Goal: Task Accomplishment & Management: Manage account settings

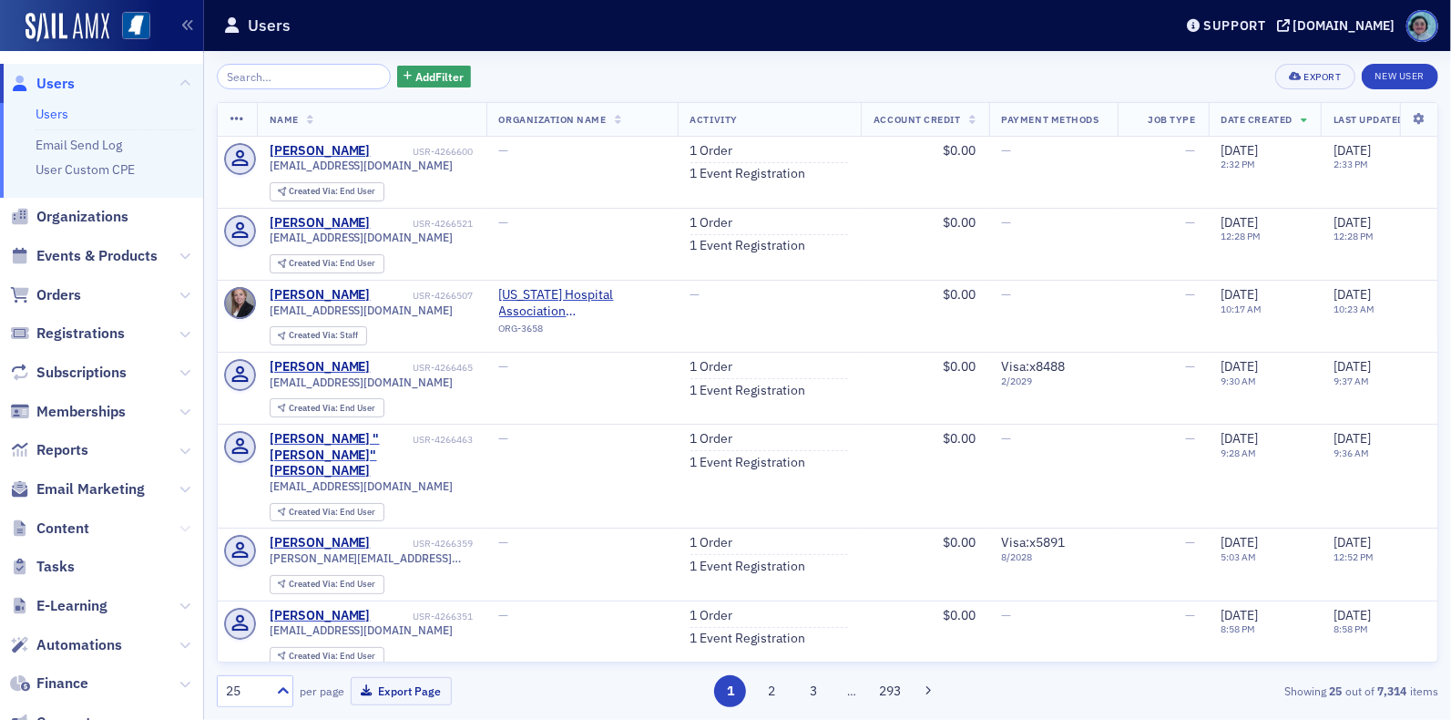
click at [179, 527] on icon at bounding box center [184, 528] width 11 height 11
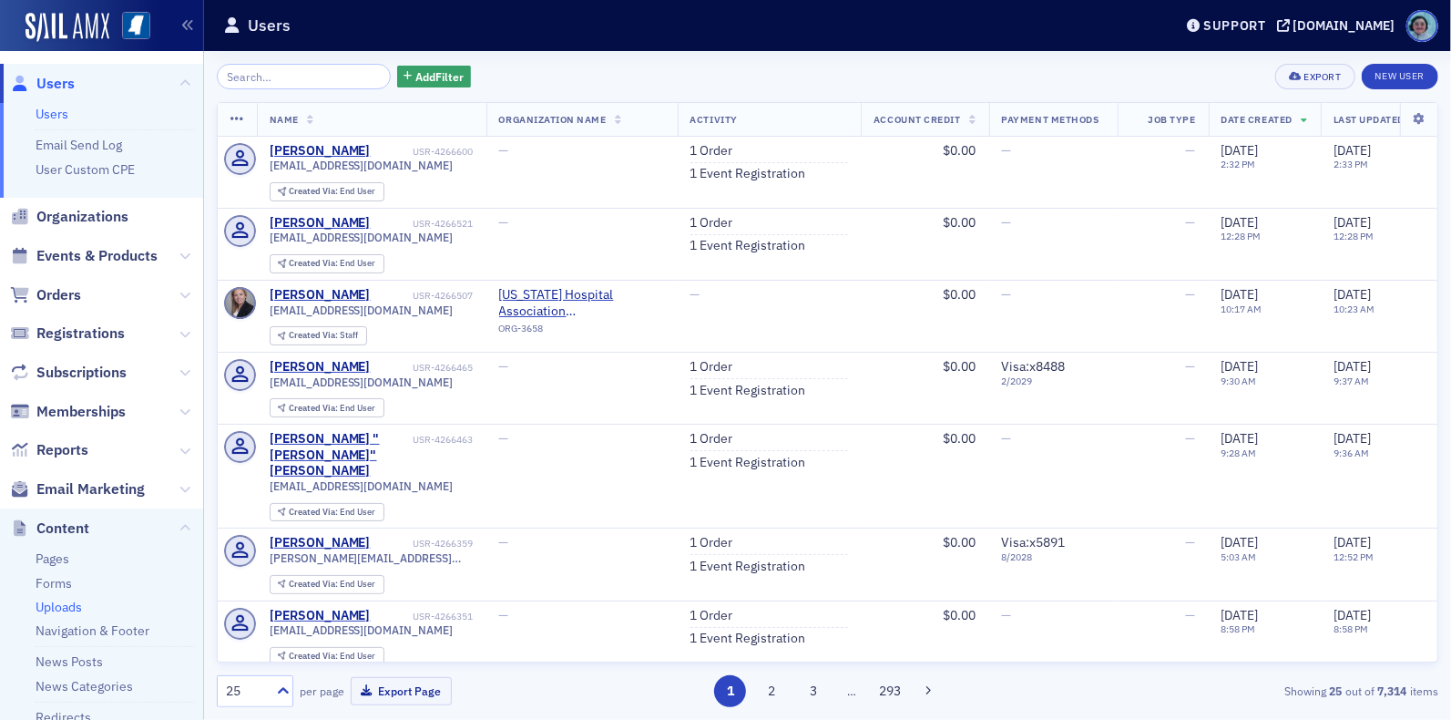
click at [61, 603] on link "Uploads" at bounding box center [59, 607] width 46 height 16
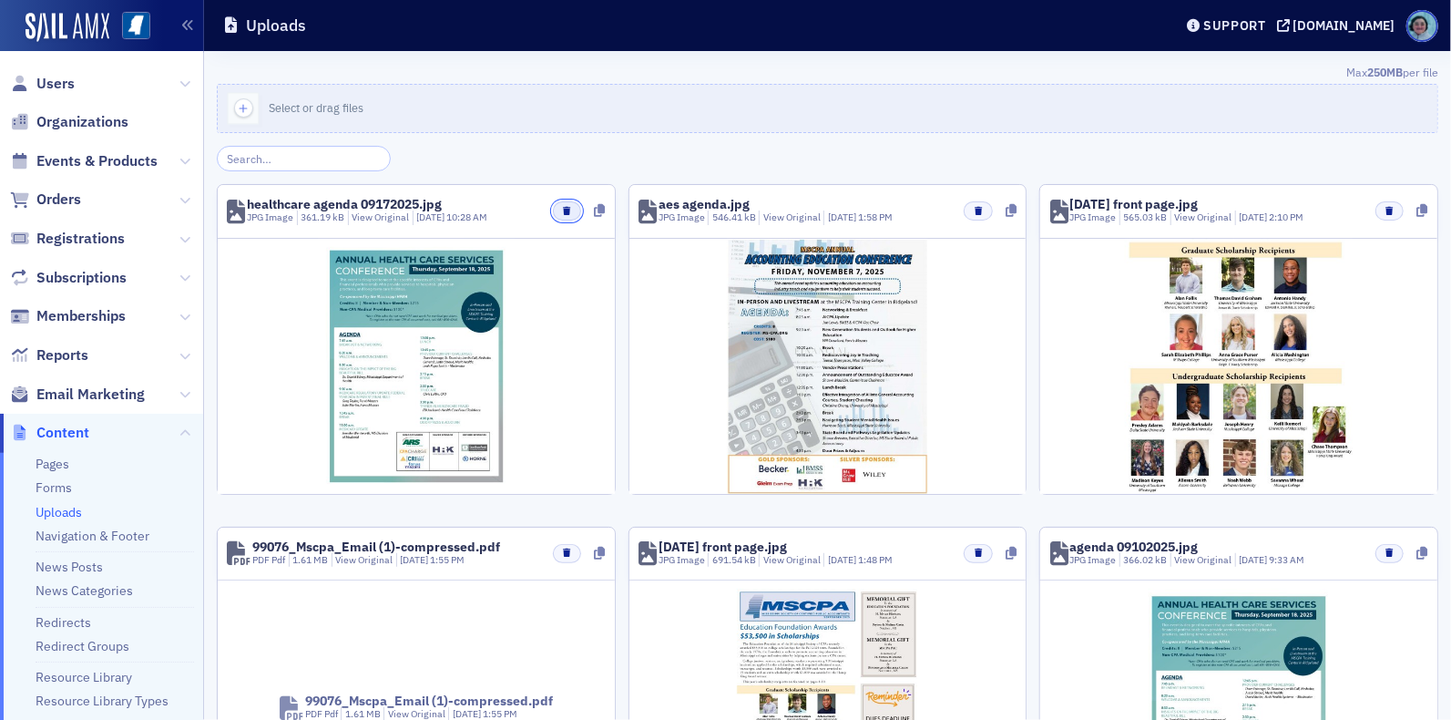
click at [557, 209] on button "button" at bounding box center [567, 210] width 28 height 19
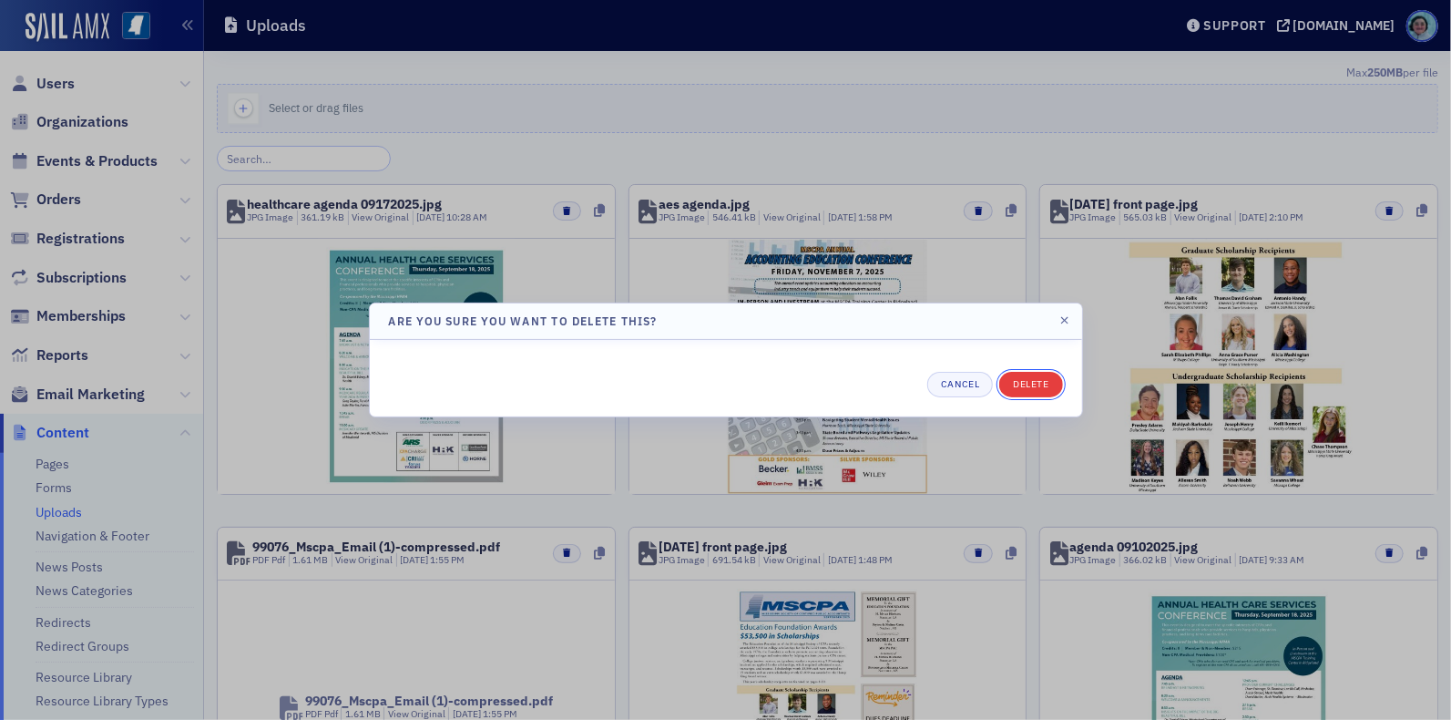
click at [1012, 379] on button "Delete" at bounding box center [1030, 385] width 63 height 26
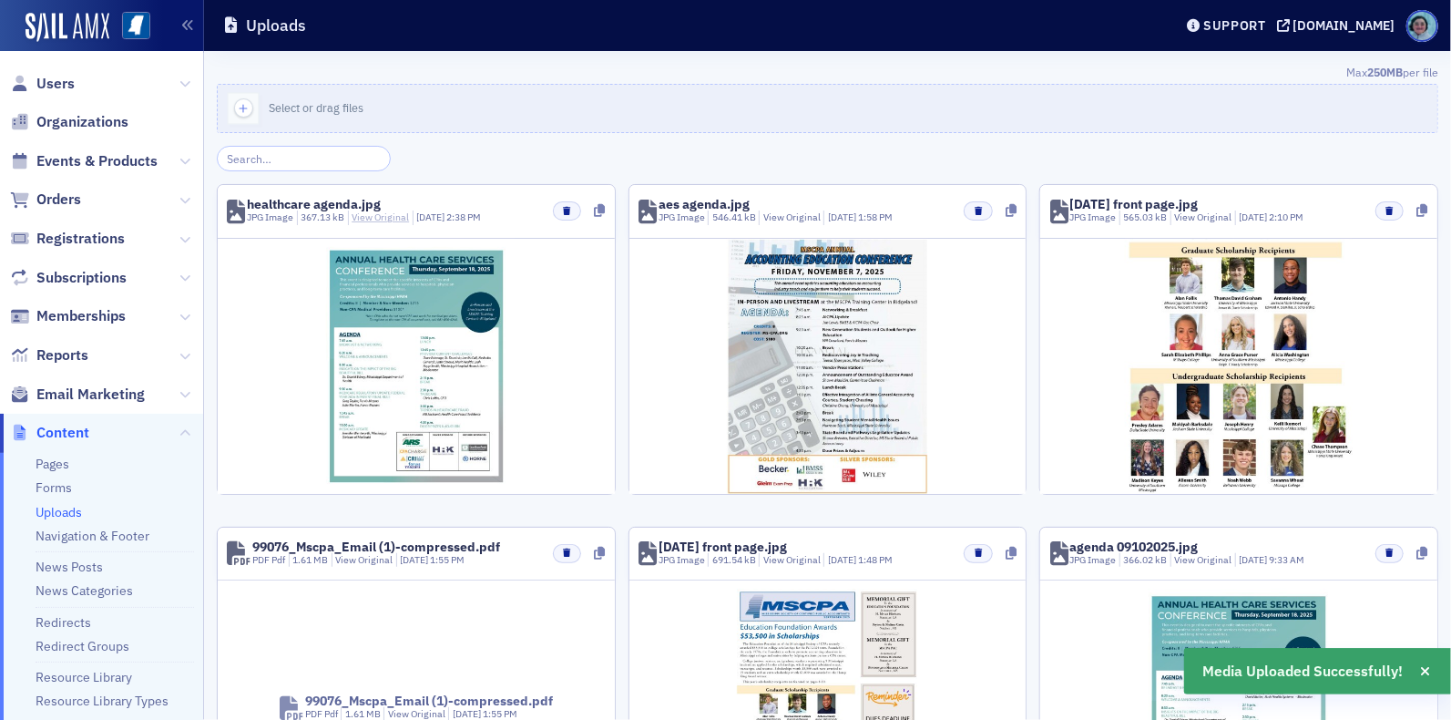
click at [375, 215] on link "View Original" at bounding box center [380, 216] width 57 height 13
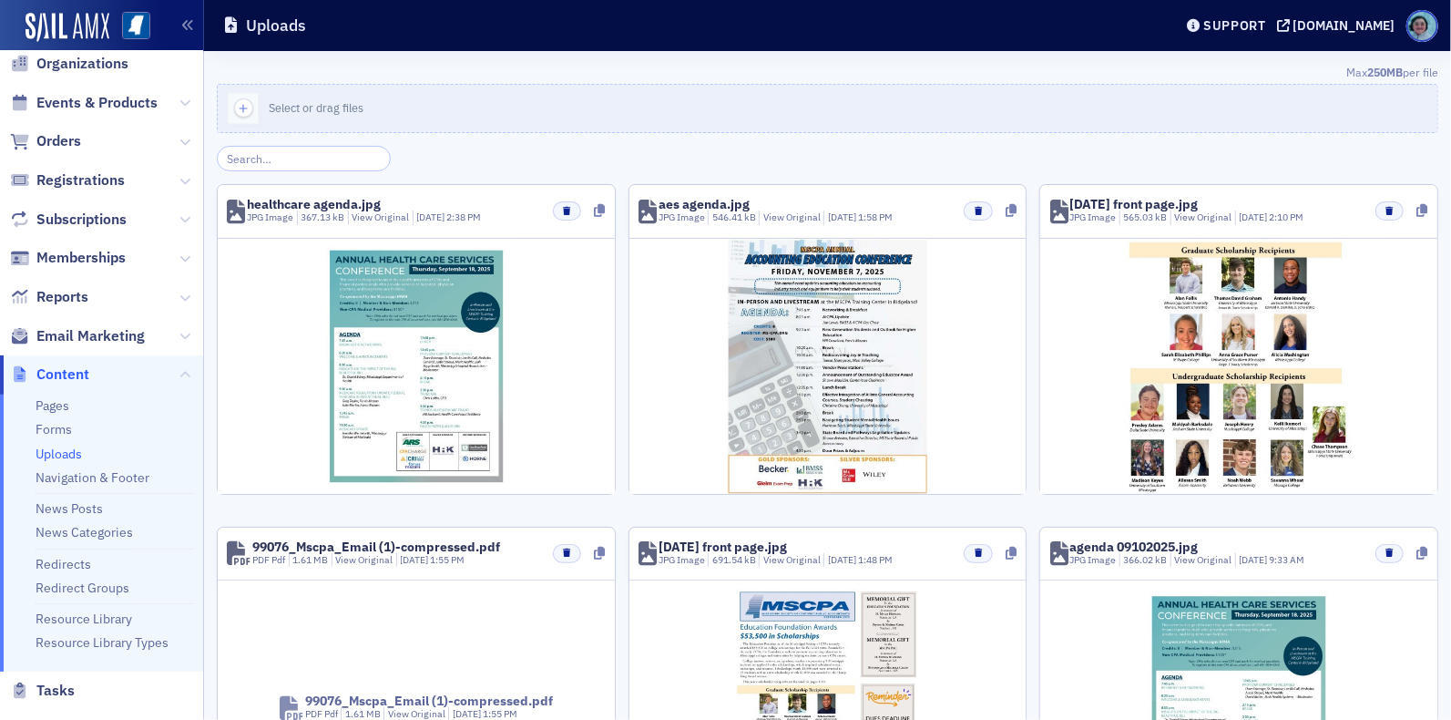
scroll to position [91, 0]
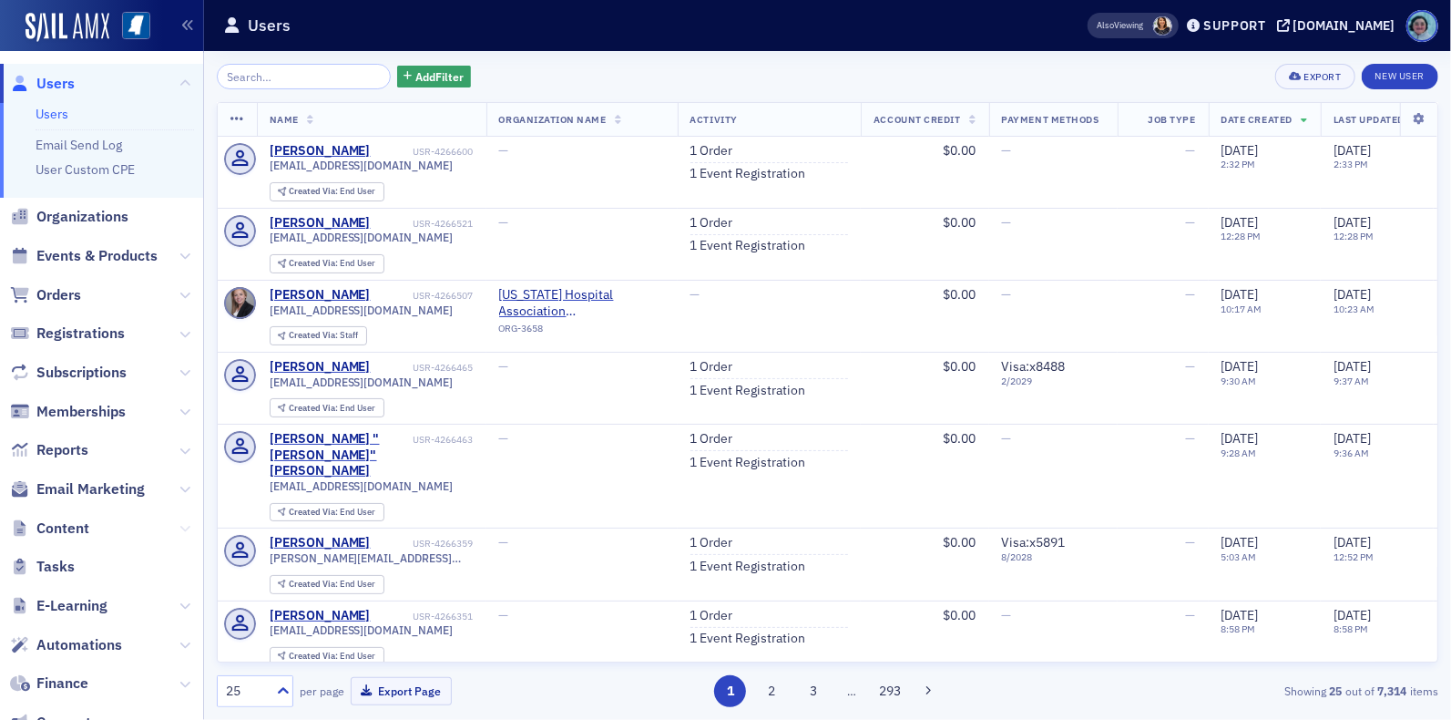
click at [179, 524] on icon at bounding box center [184, 528] width 11 height 11
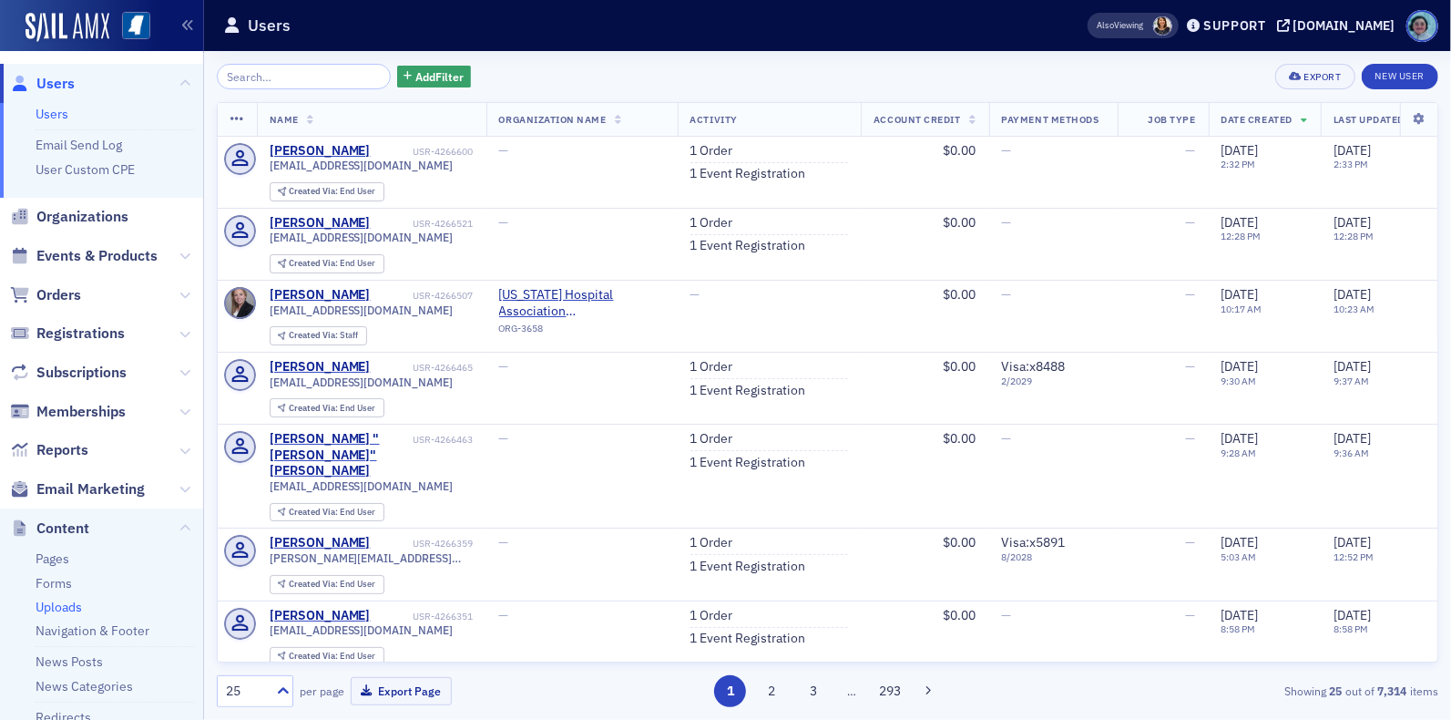
click at [72, 605] on link "Uploads" at bounding box center [59, 607] width 46 height 16
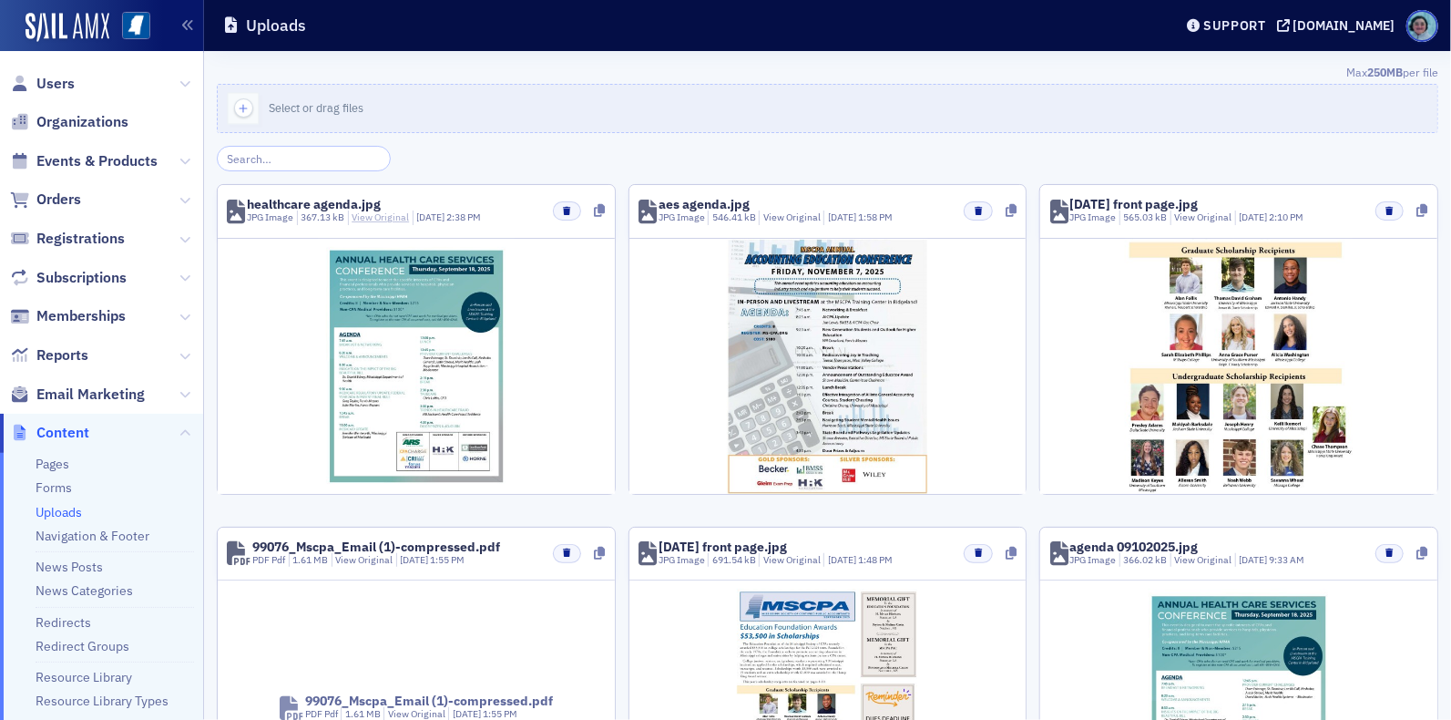
click at [382, 221] on link "View Original" at bounding box center [380, 216] width 57 height 13
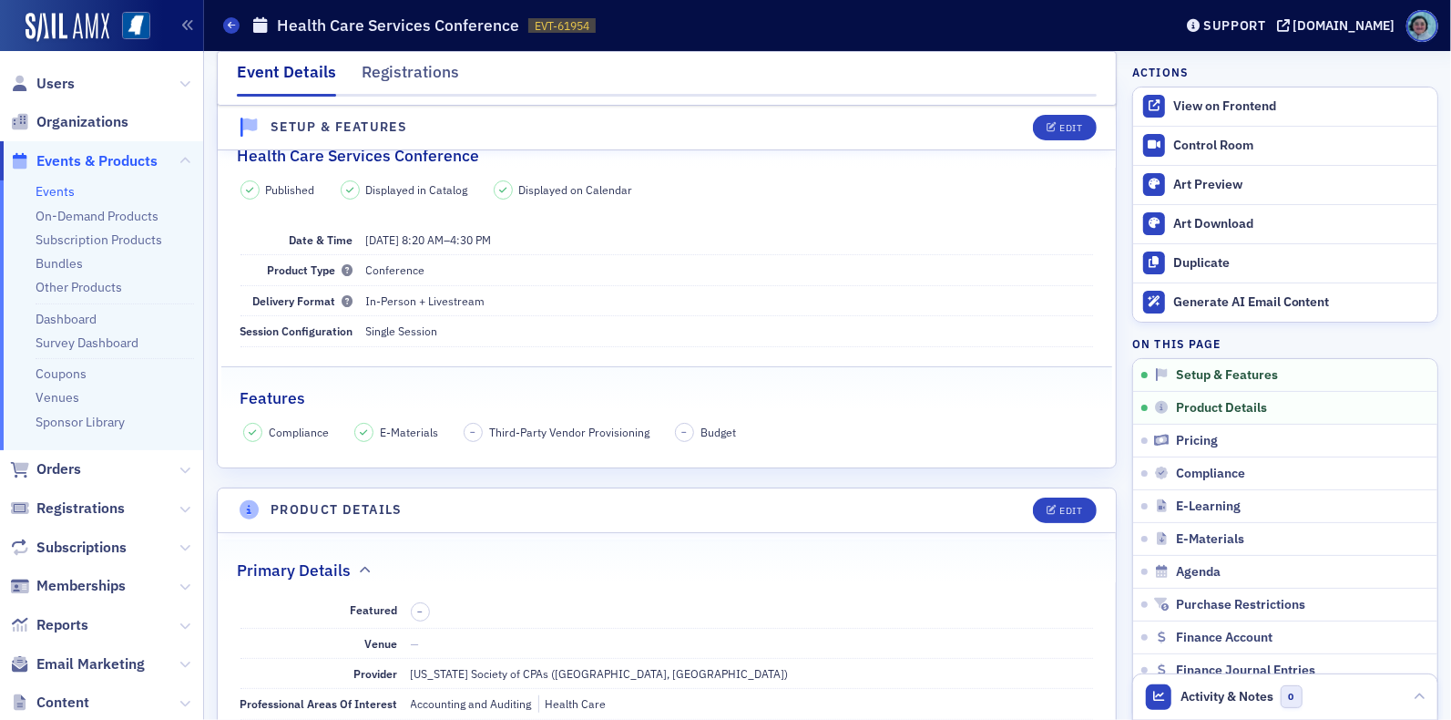
scroll to position [91, 0]
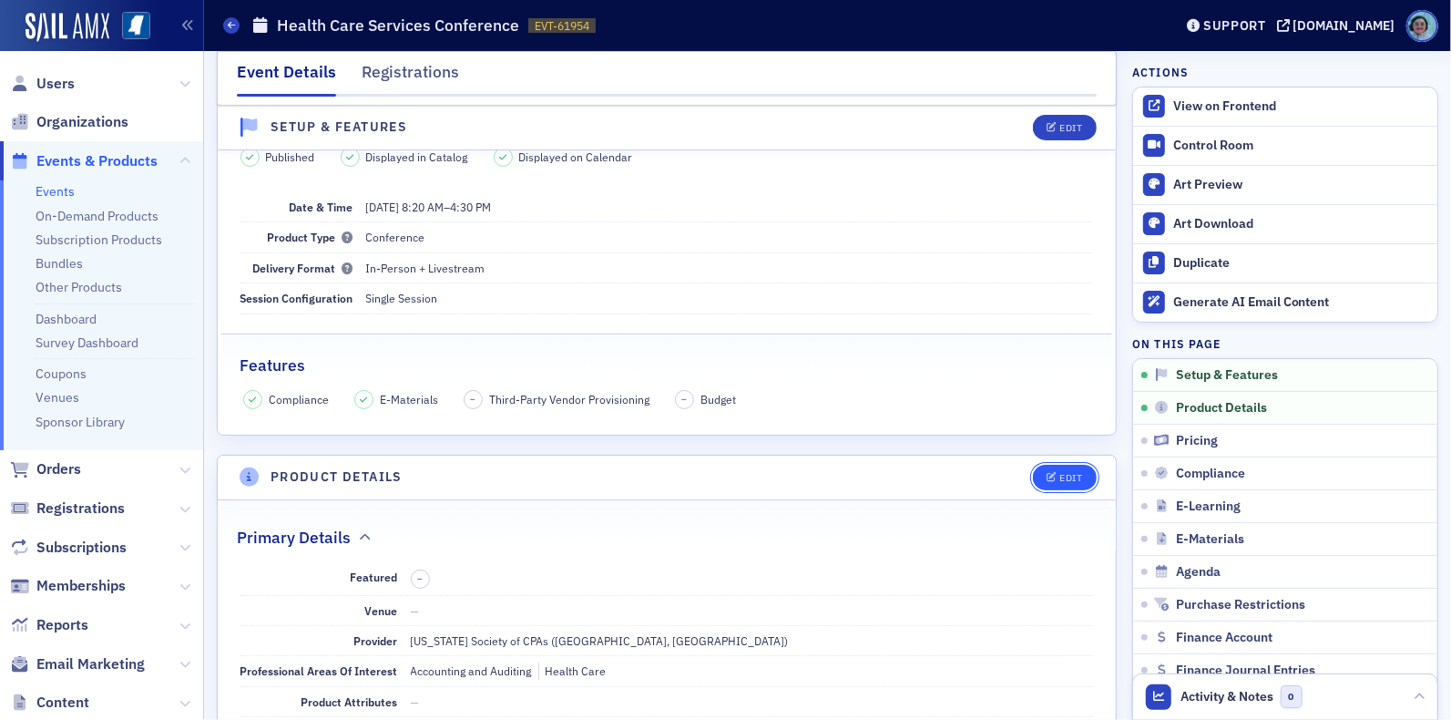
click at [1059, 473] on div "Edit" at bounding box center [1070, 478] width 23 height 10
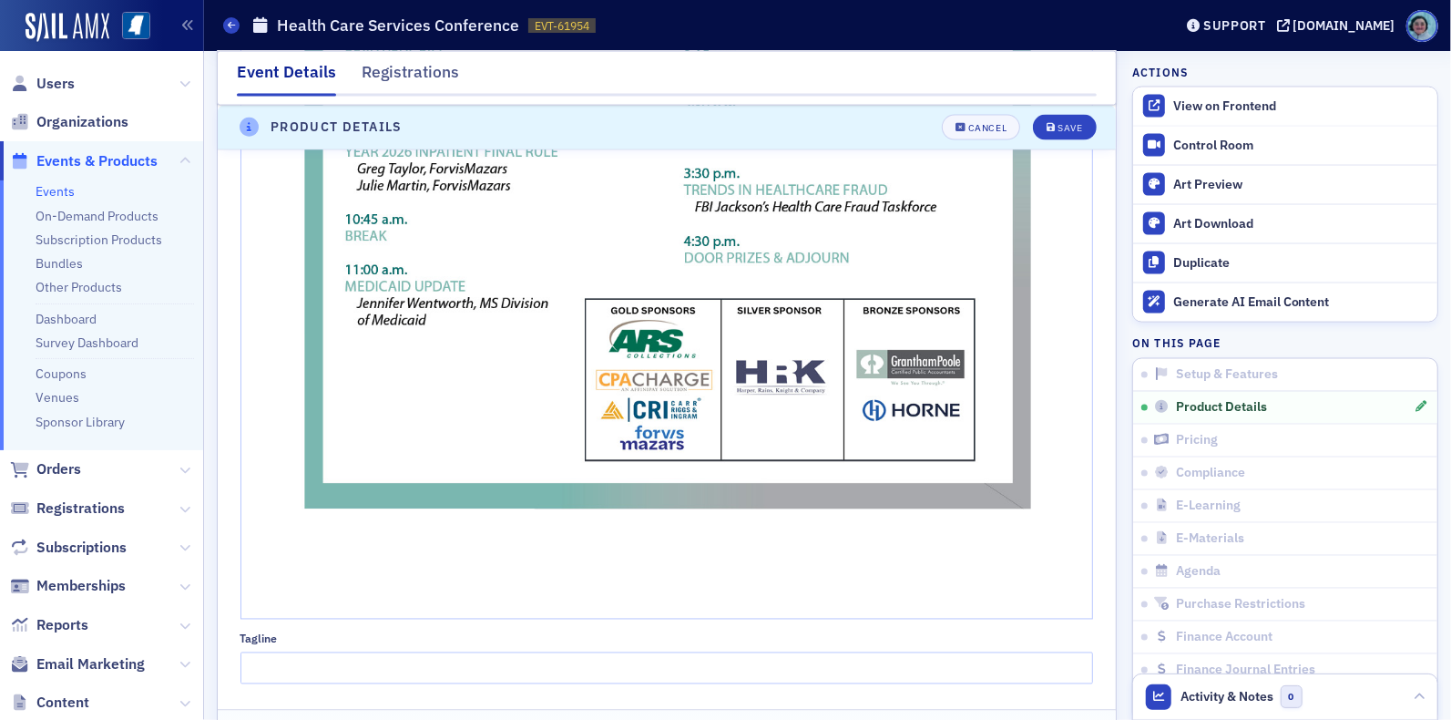
scroll to position [1960, 0]
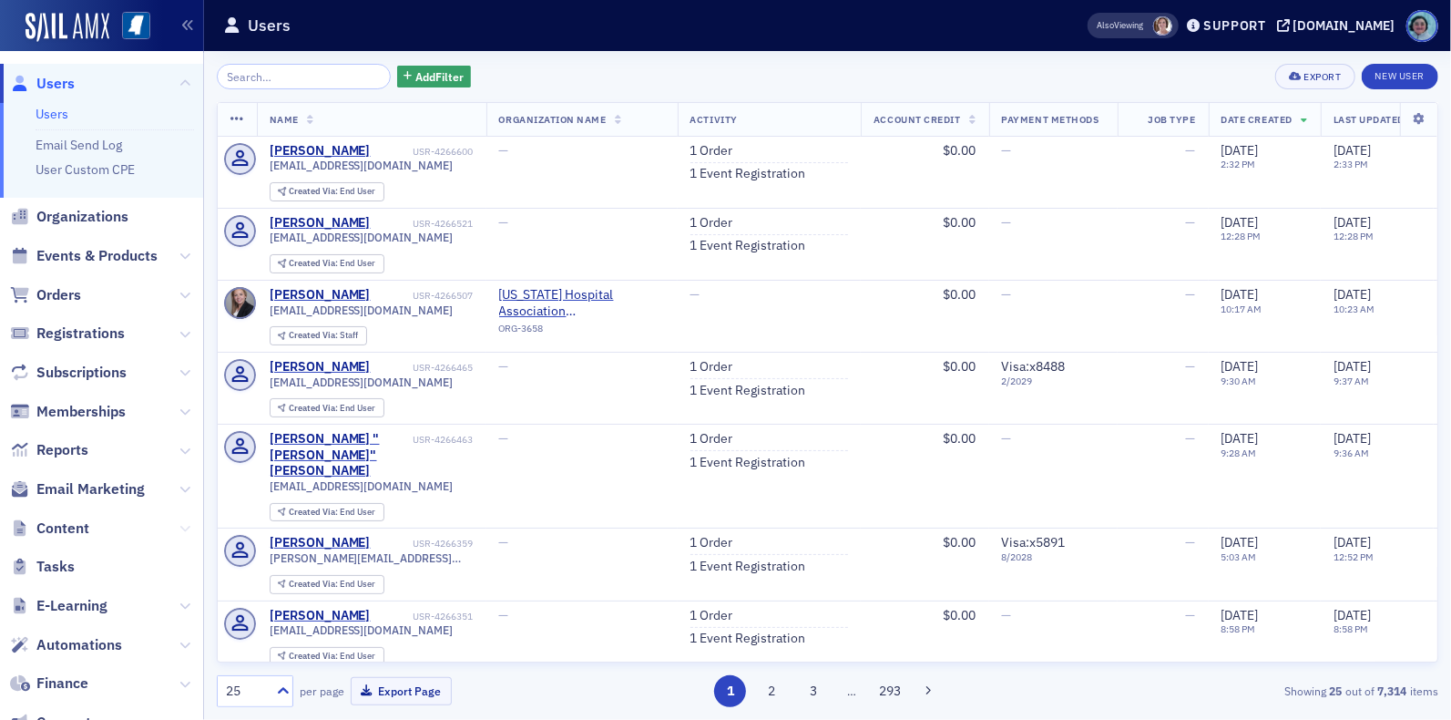
click at [179, 523] on icon at bounding box center [184, 528] width 11 height 11
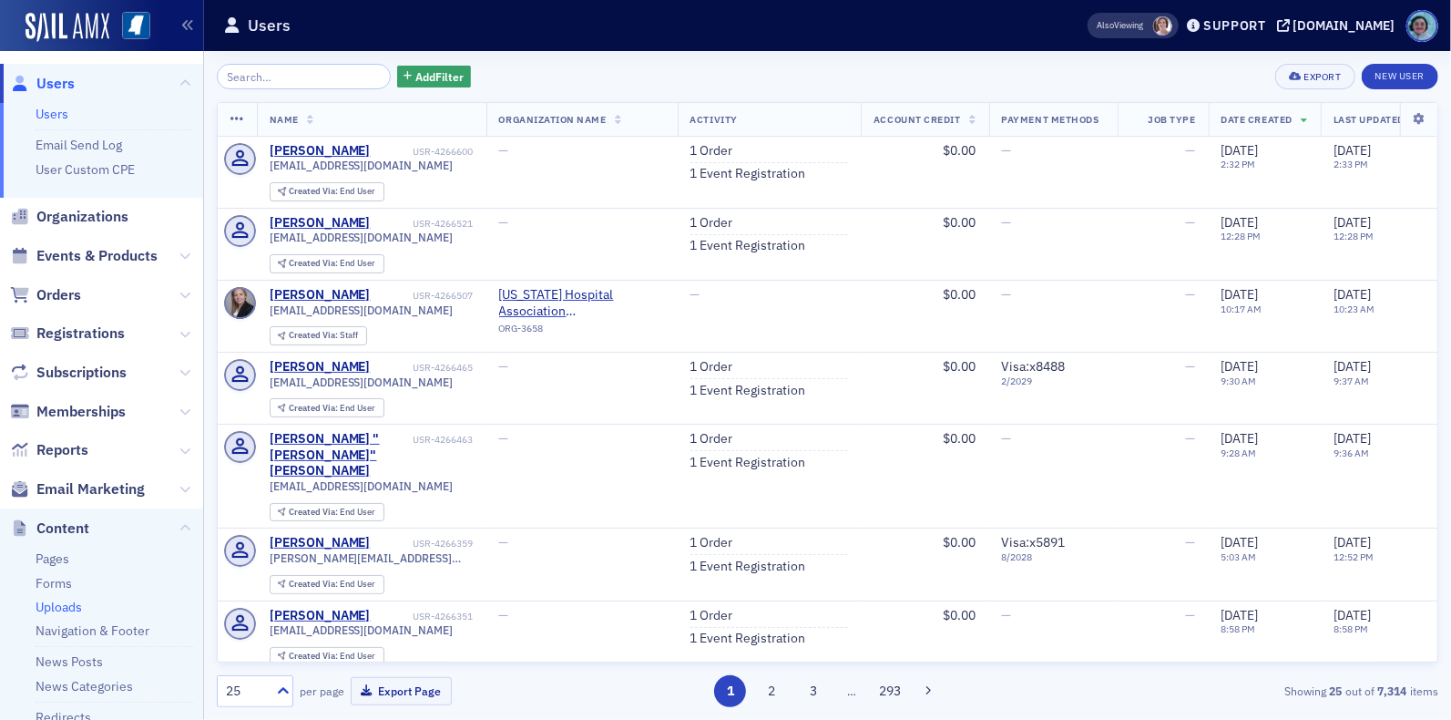
click at [58, 605] on link "Uploads" at bounding box center [59, 607] width 46 height 16
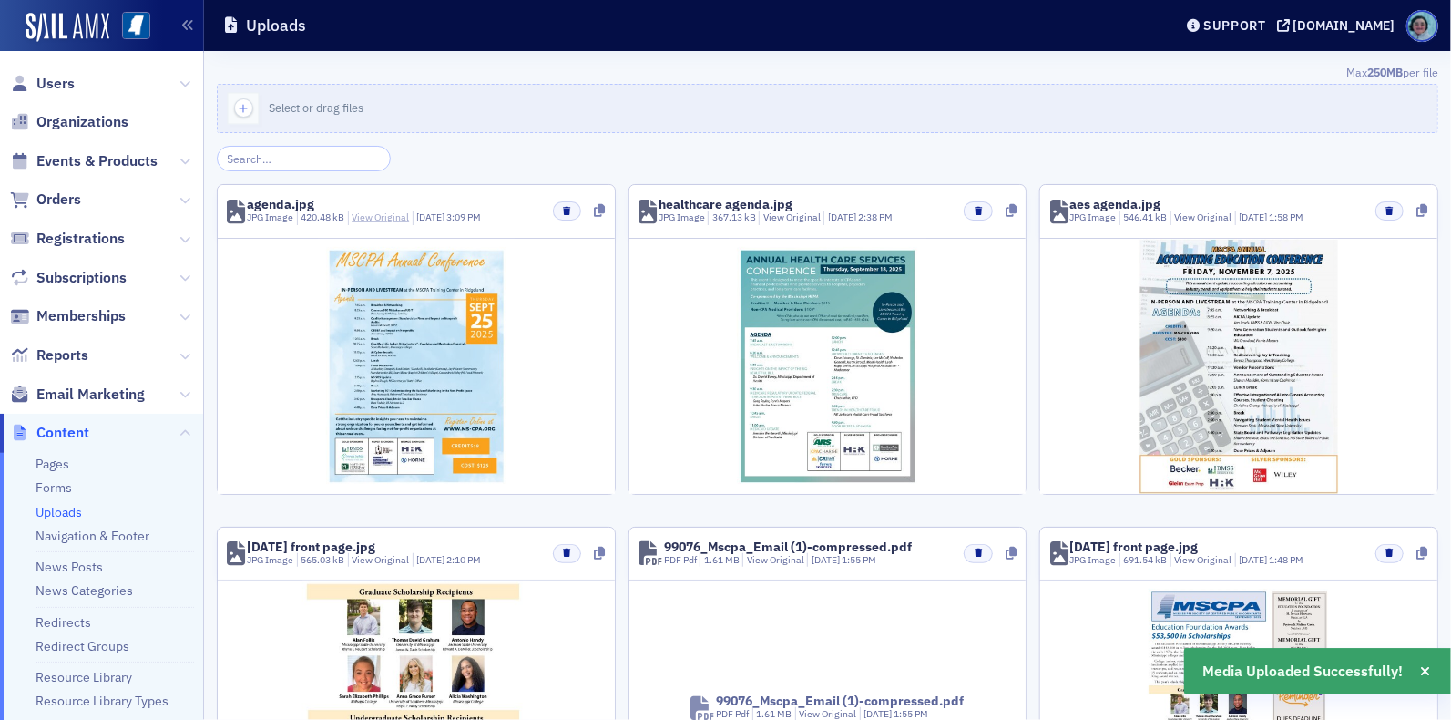
click at [378, 216] on link "View Original" at bounding box center [380, 216] width 57 height 13
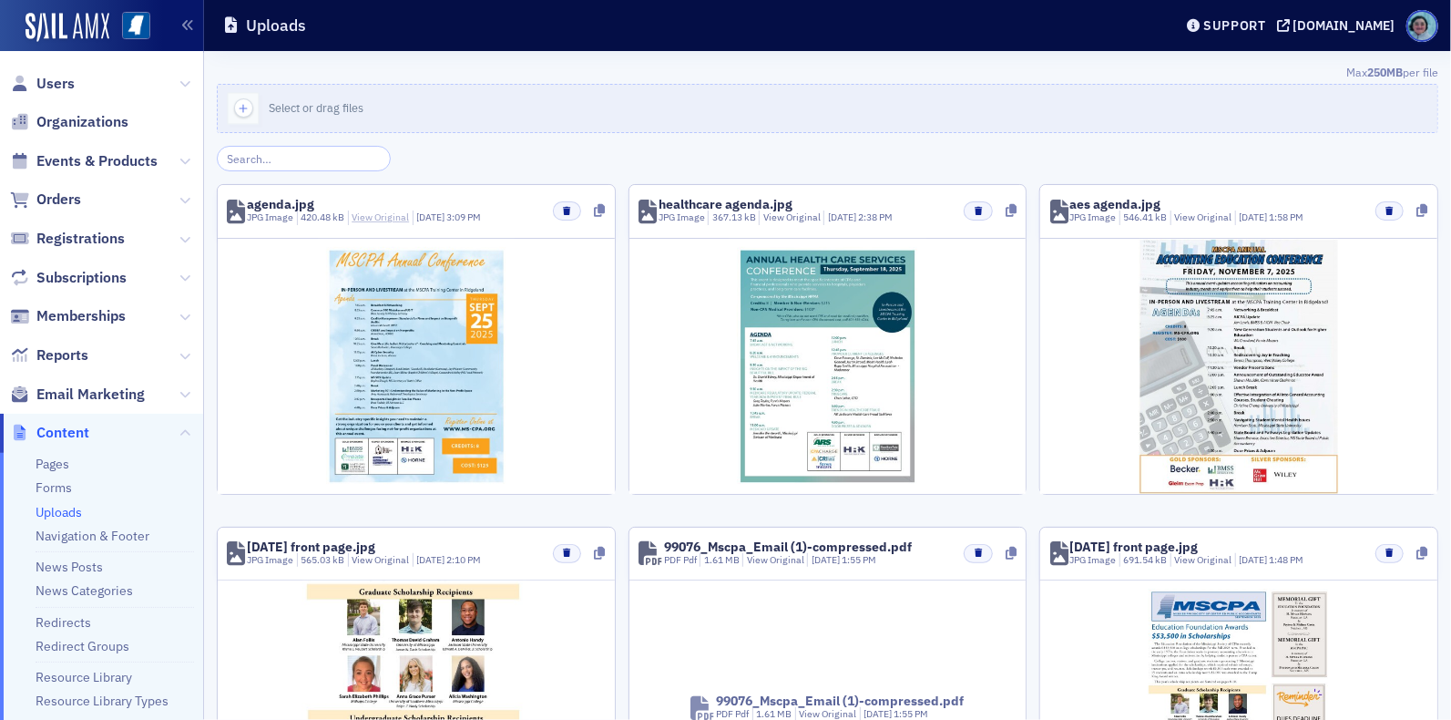
click at [363, 214] on link "View Original" at bounding box center [380, 216] width 57 height 13
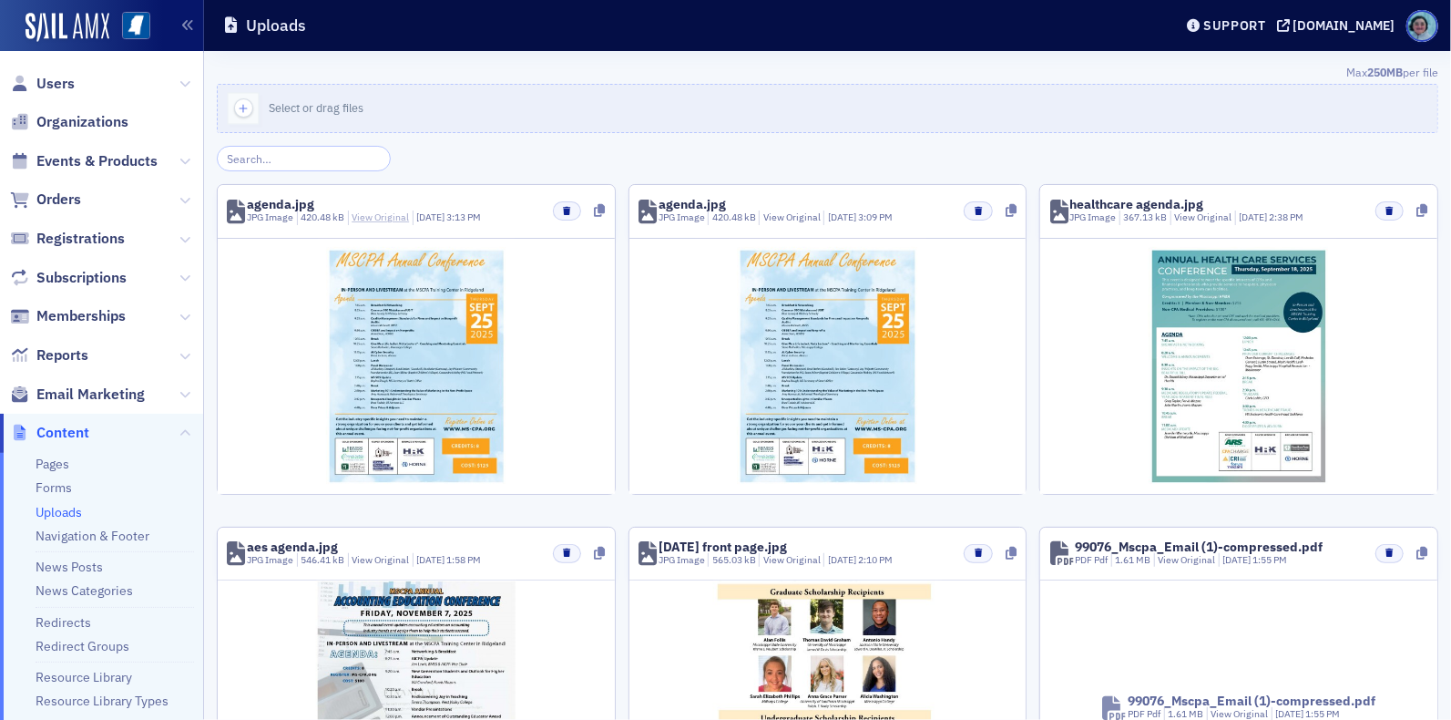
click at [382, 213] on link "View Original" at bounding box center [380, 216] width 57 height 13
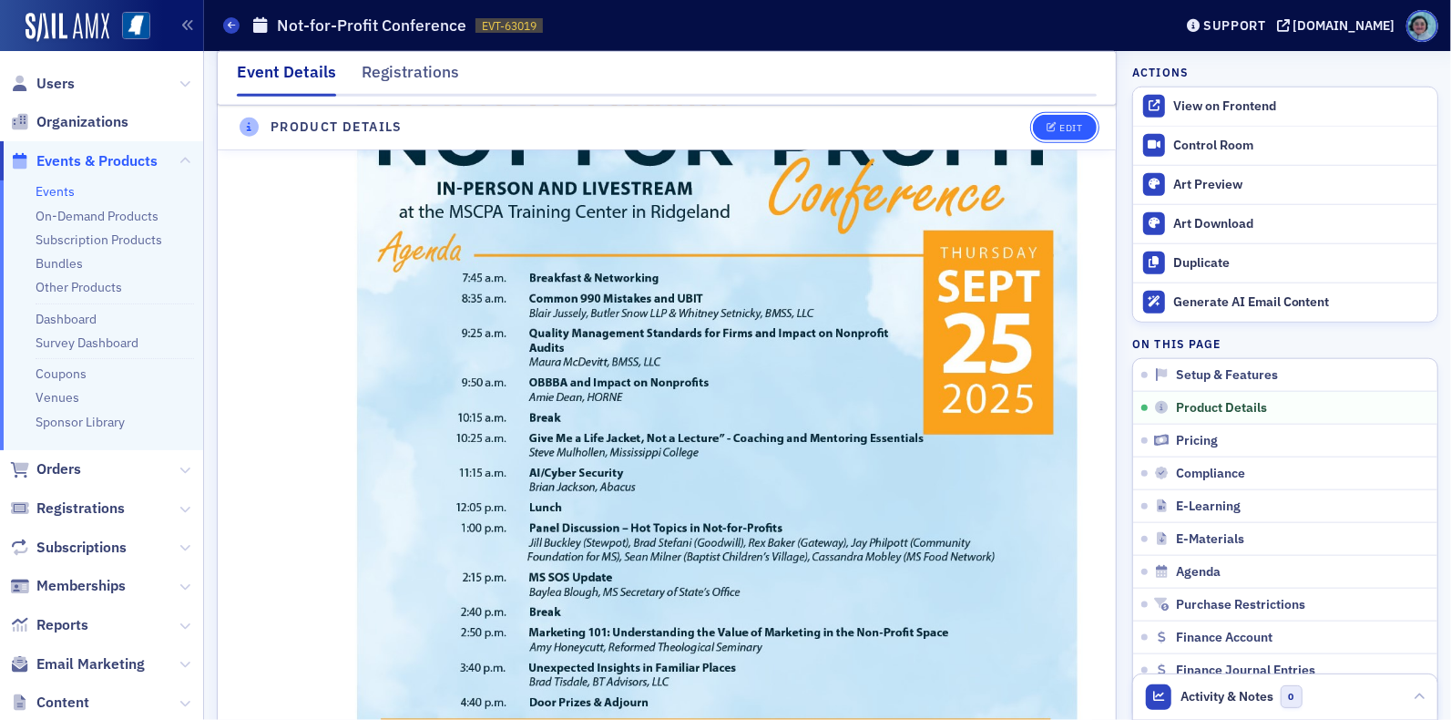
click at [1059, 123] on div "Edit" at bounding box center [1070, 128] width 23 height 10
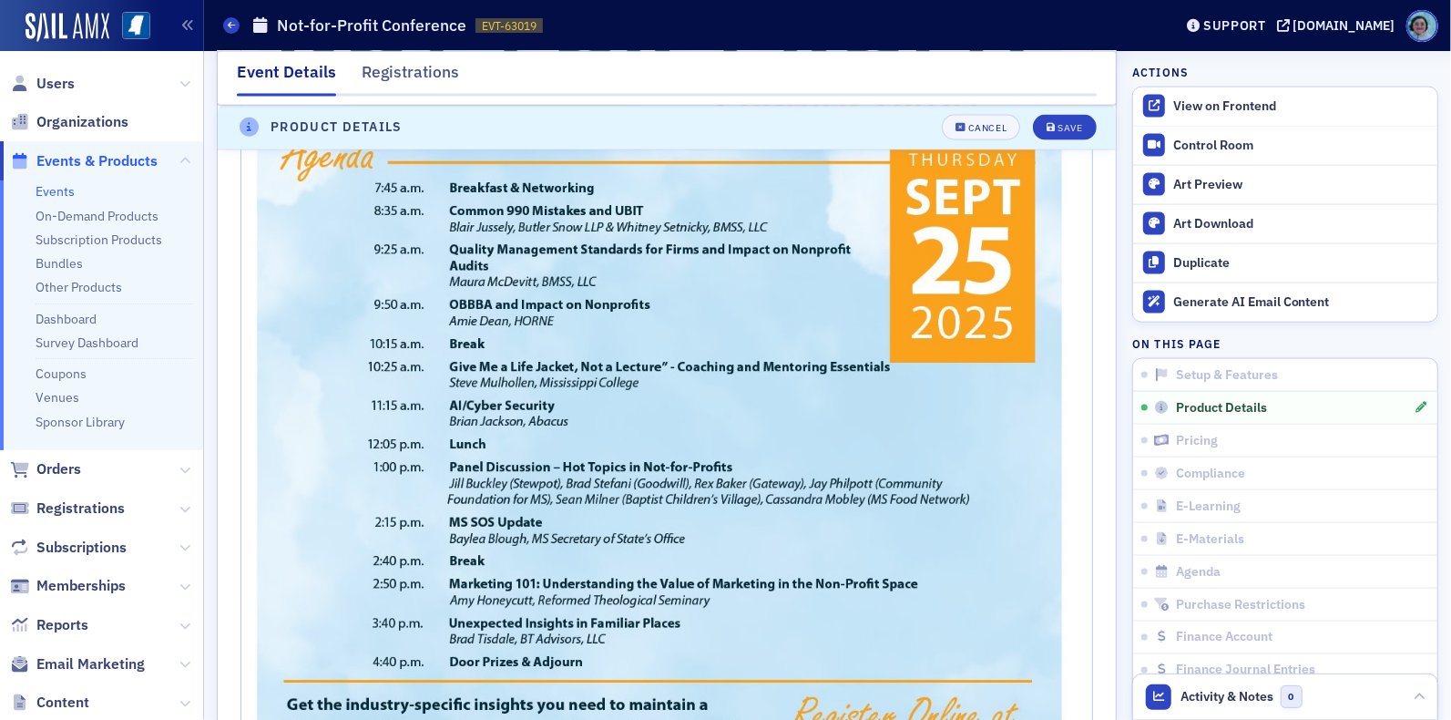
scroll to position [2057, 0]
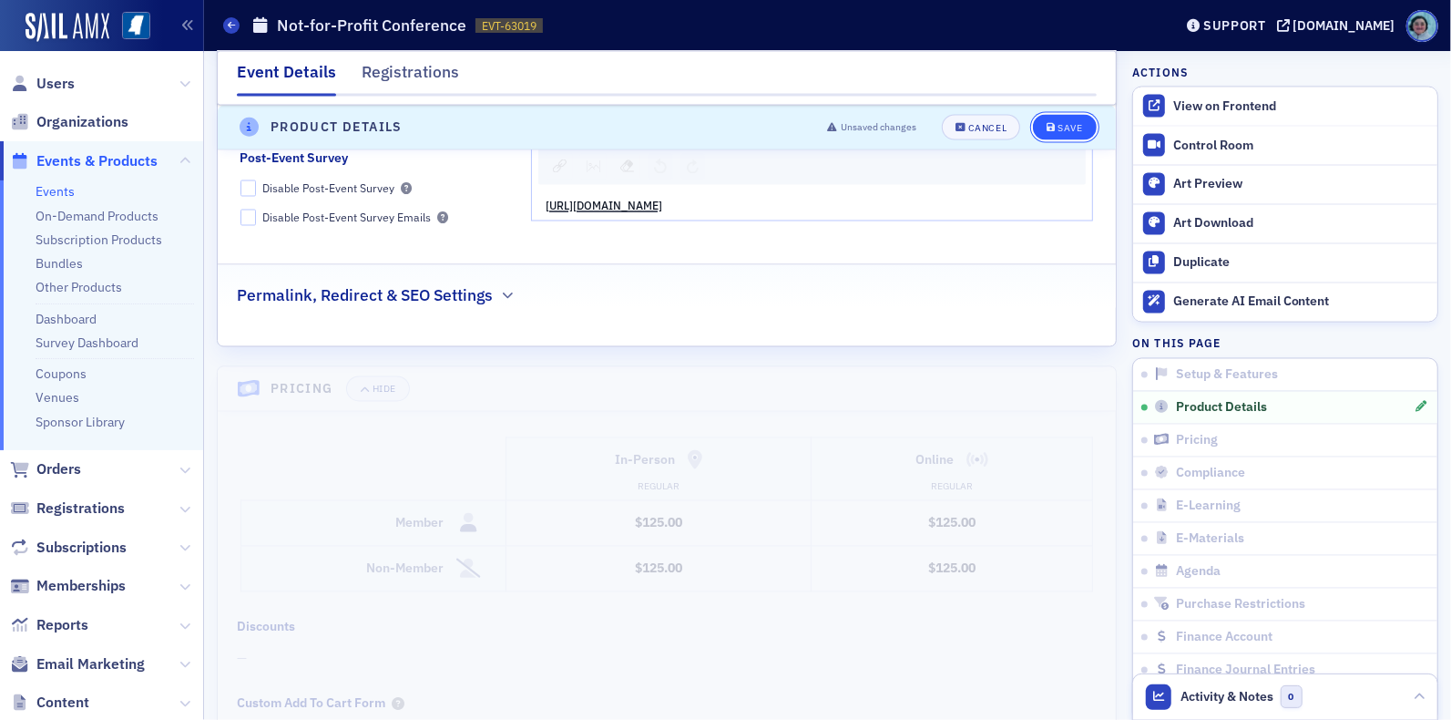
click at [1028, 115] on div "Unsaved changes Cancel Save" at bounding box center [954, 128] width 281 height 26
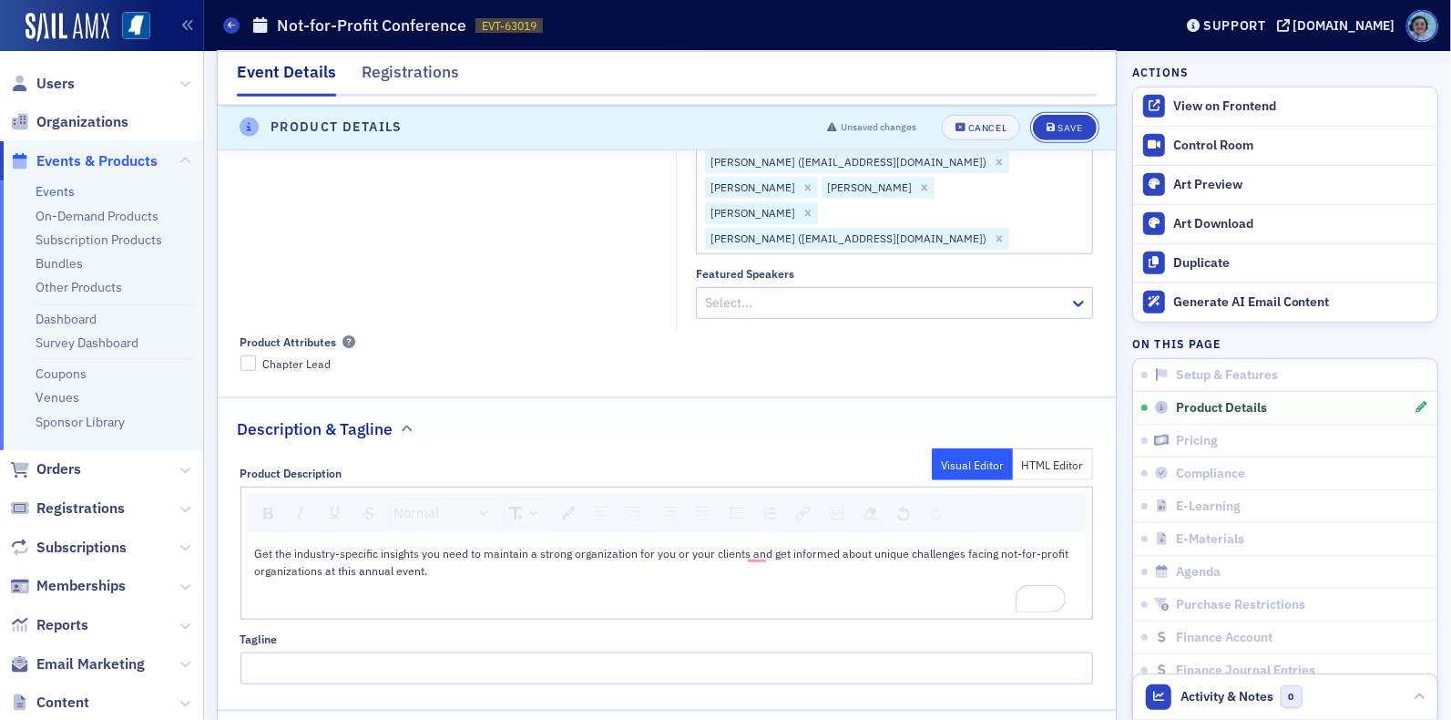
scroll to position [873, 0]
click at [1058, 128] on div "Save" at bounding box center [1070, 128] width 25 height 10
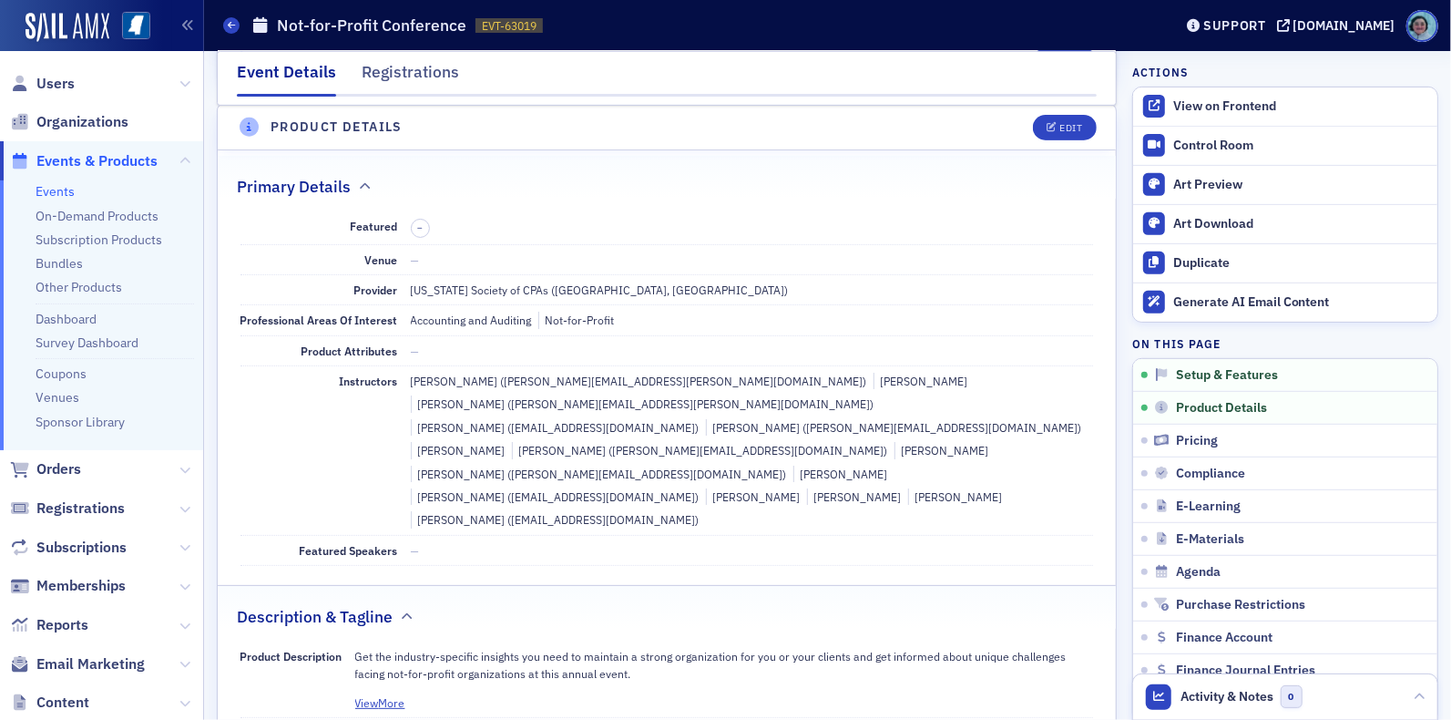
scroll to position [438, 0]
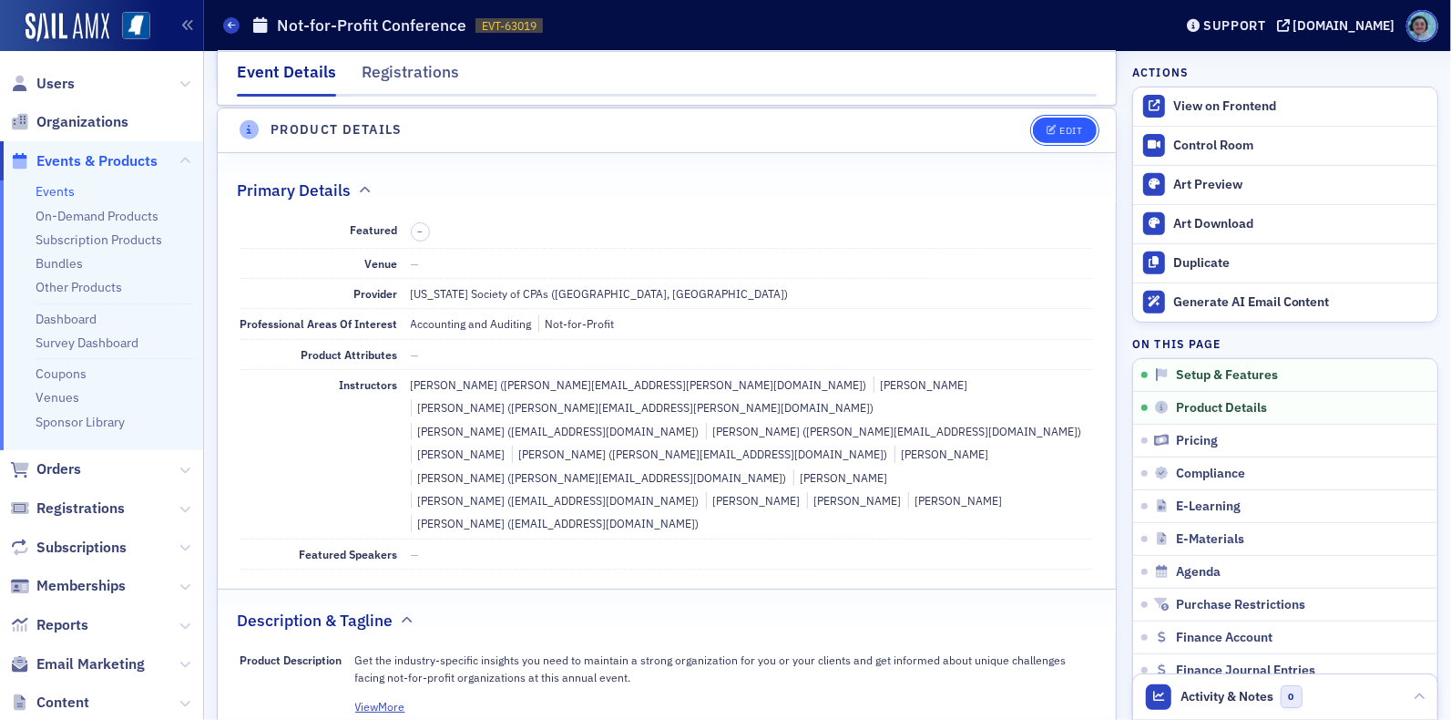
click at [1059, 130] on div "Edit" at bounding box center [1070, 131] width 23 height 10
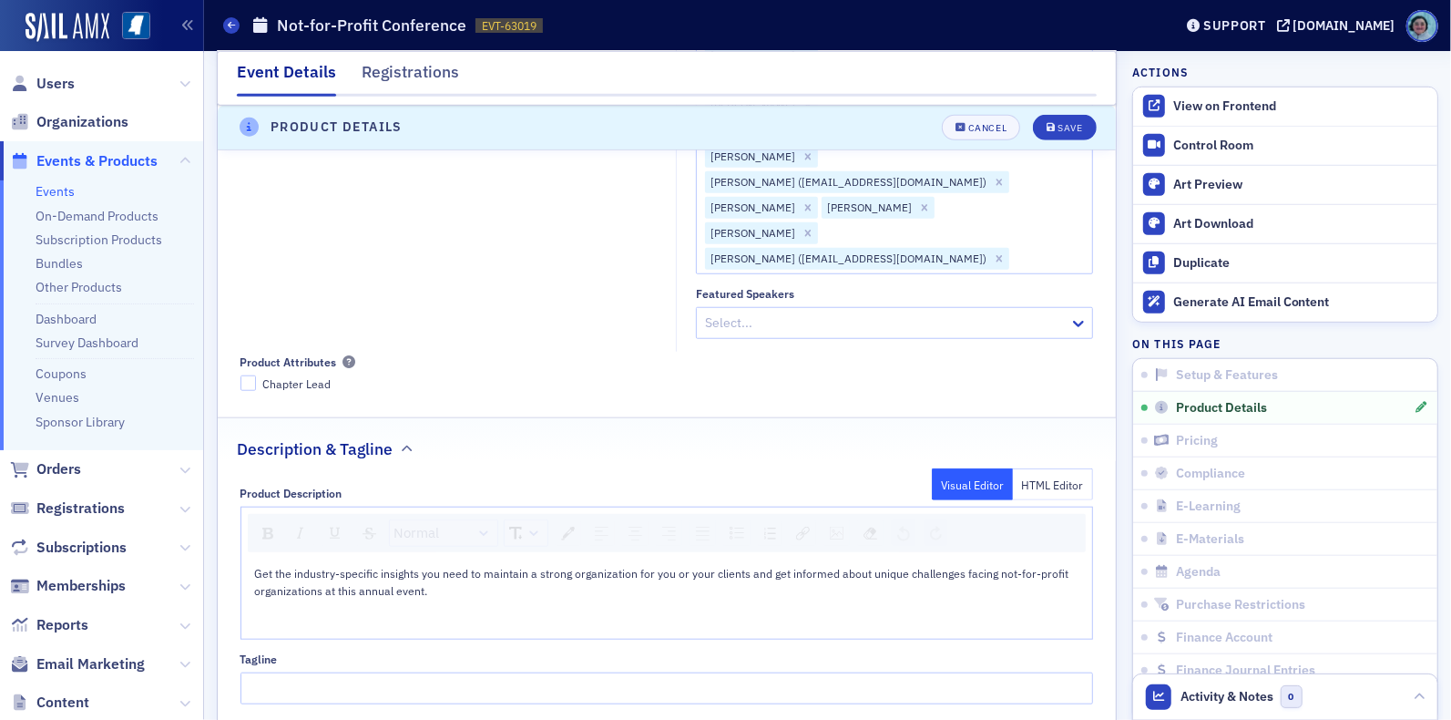
scroll to position [894, 0]
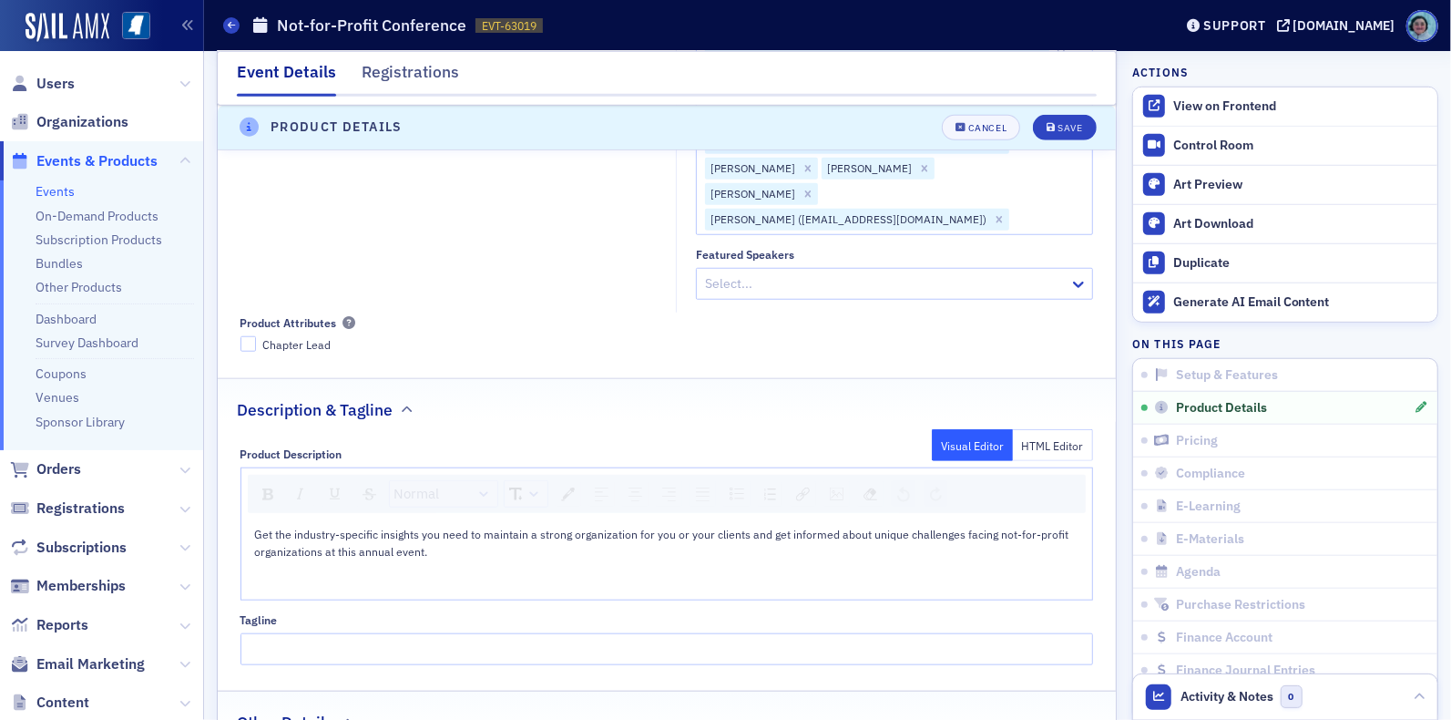
click at [403, 576] on div "rdw-editor" at bounding box center [667, 584] width 825 height 16
click at [836, 481] on div "rdw-image-control" at bounding box center [837, 494] width 26 height 26
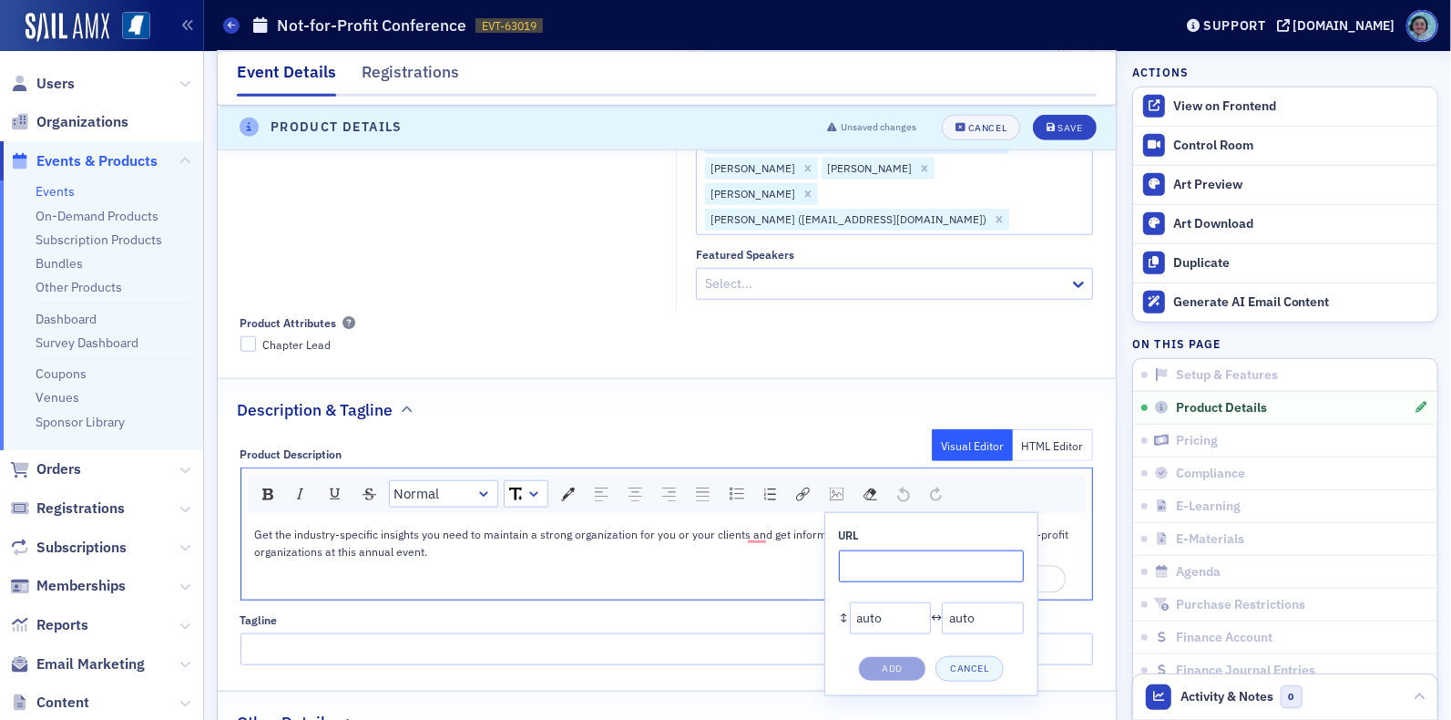
click at [857, 550] on input "rdw-image-control" at bounding box center [931, 566] width 185 height 32
paste input "https://cdn.sailamx.com/12/cms_uploads/1723fad1c93e5c6c31661b8951e686a6/agenda.…"
type input "https://cdn.sailamx.com/12/cms_uploads/1723fad1c93e5c6c31661b8951e686a6/agenda.…"
click at [895, 656] on button "Add" at bounding box center [892, 669] width 68 height 26
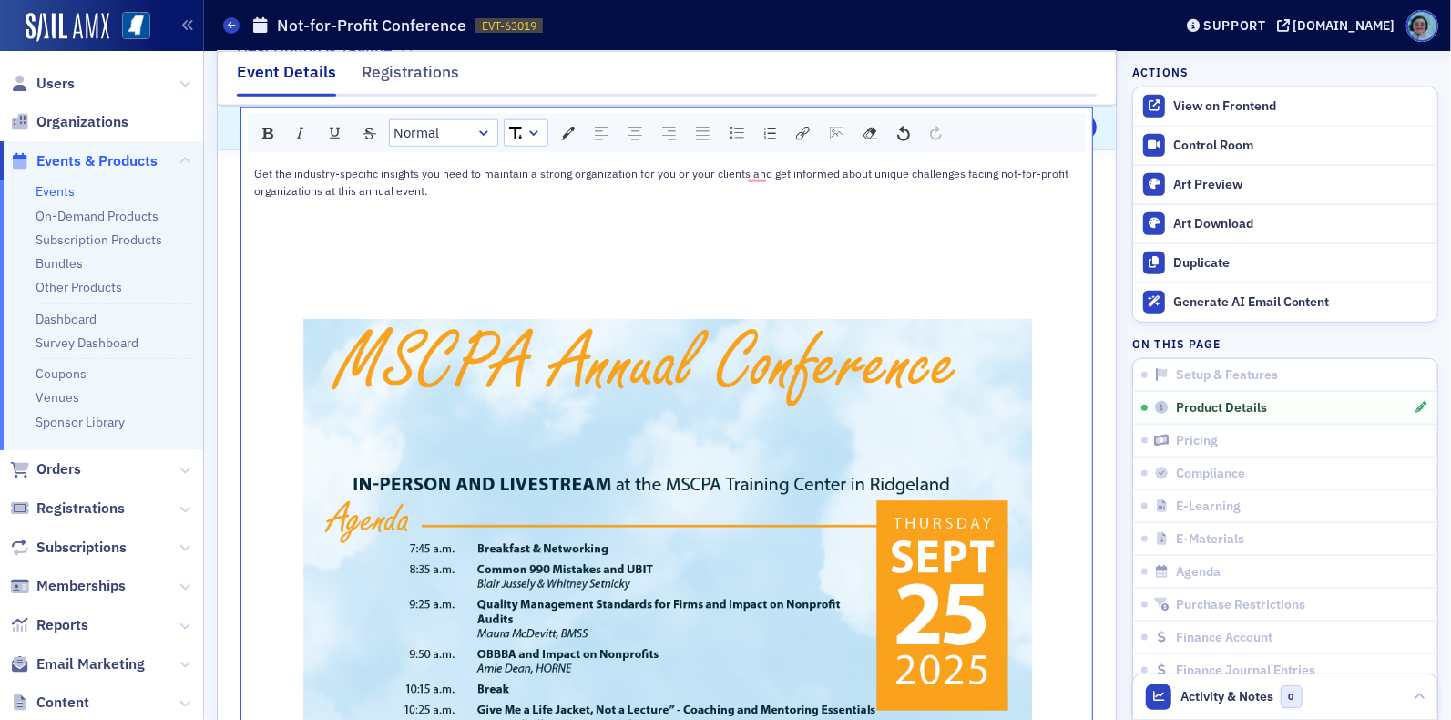
scroll to position [711, 0]
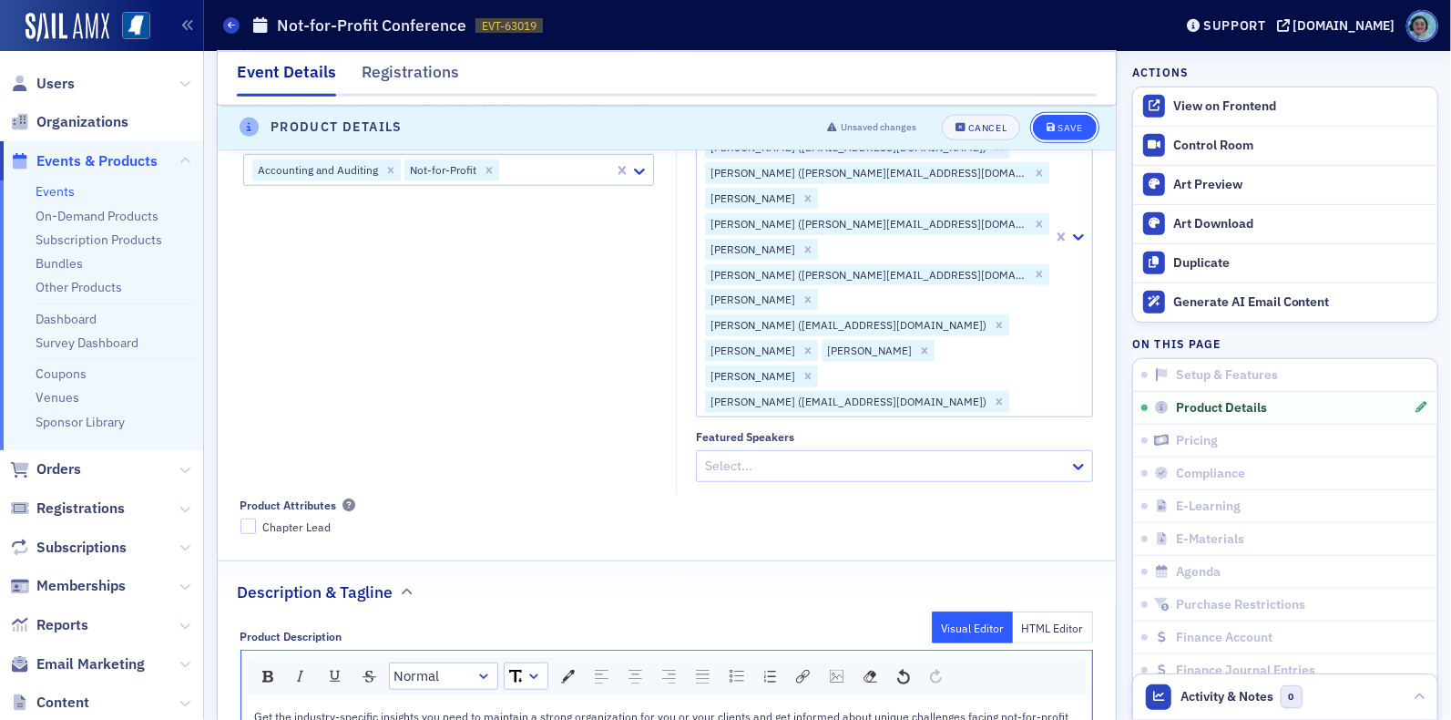
click at [1057, 115] on button "Save" at bounding box center [1064, 128] width 63 height 26
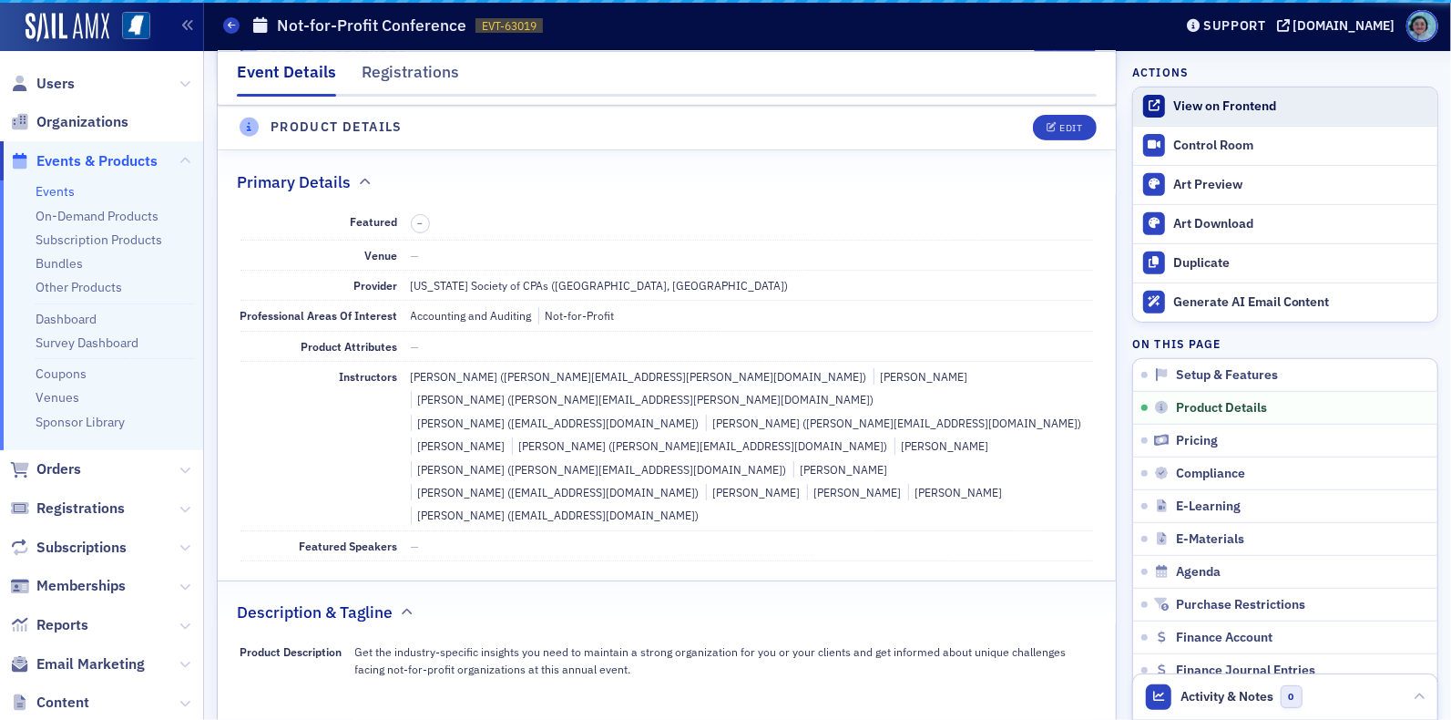
scroll to position [438, 0]
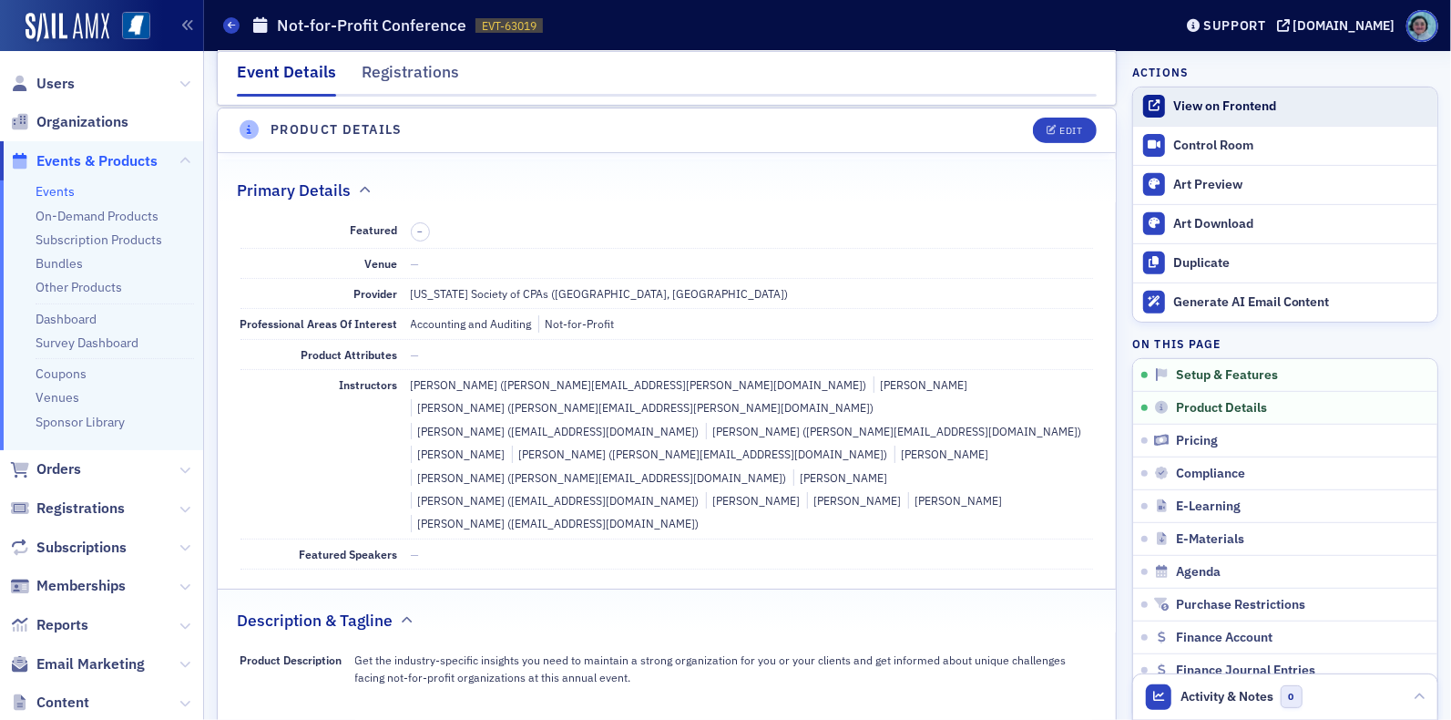
click at [1202, 113] on div "View on Frontend" at bounding box center [1300, 106] width 255 height 16
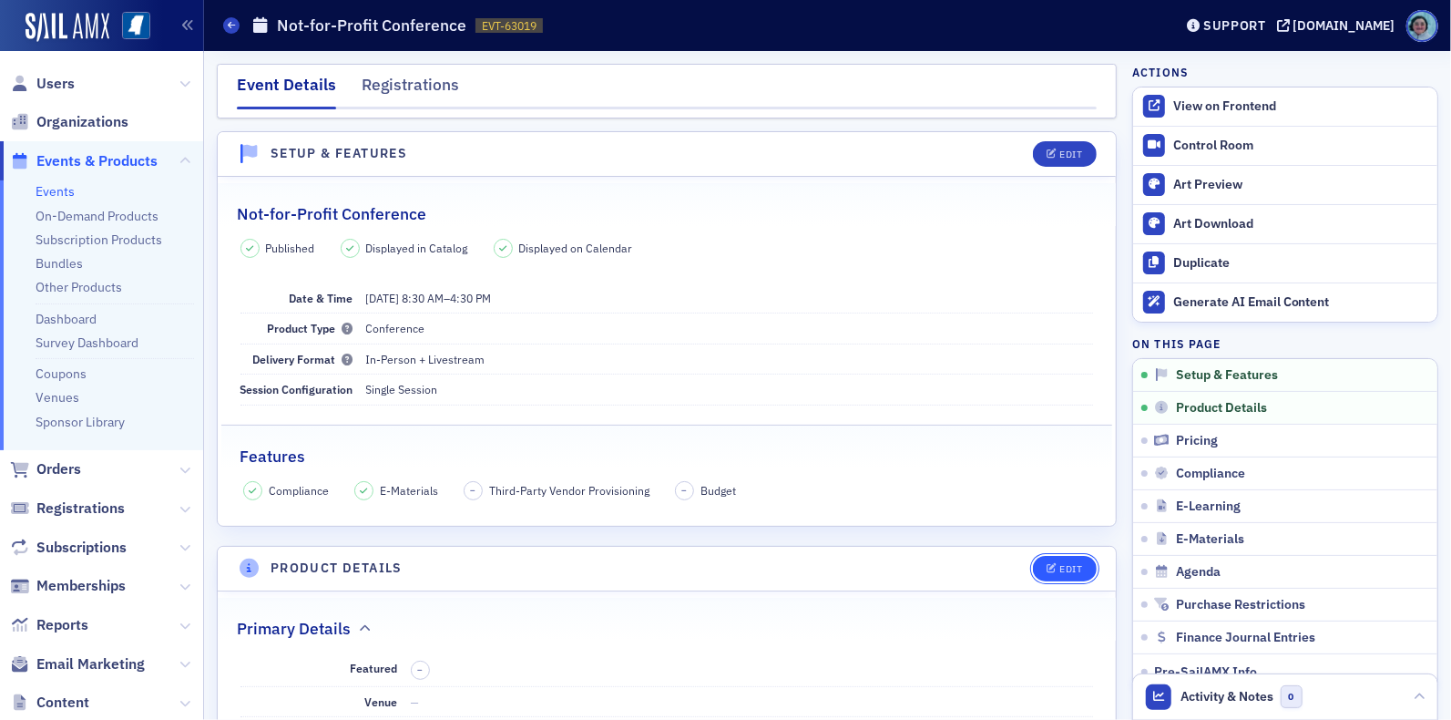
click at [1033, 567] on button "Edit" at bounding box center [1064, 569] width 63 height 26
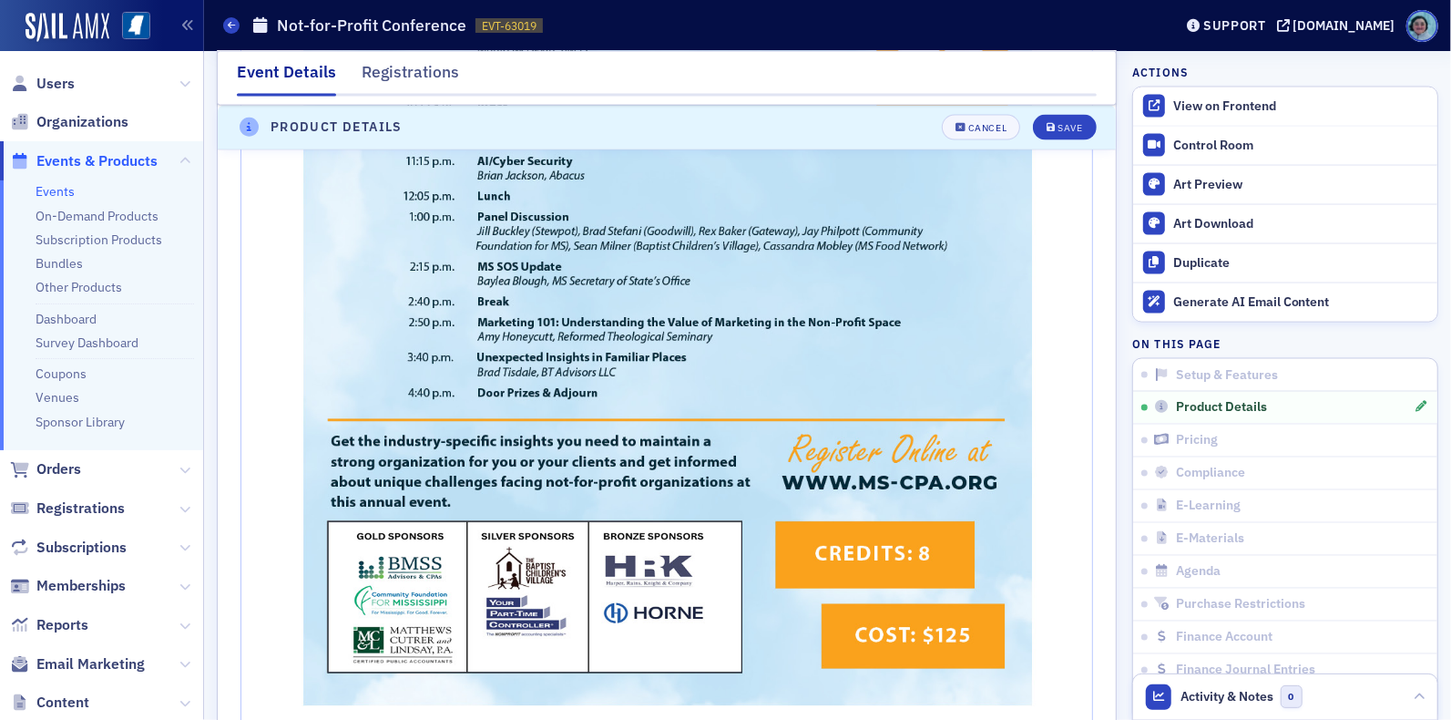
scroll to position [1846, 0]
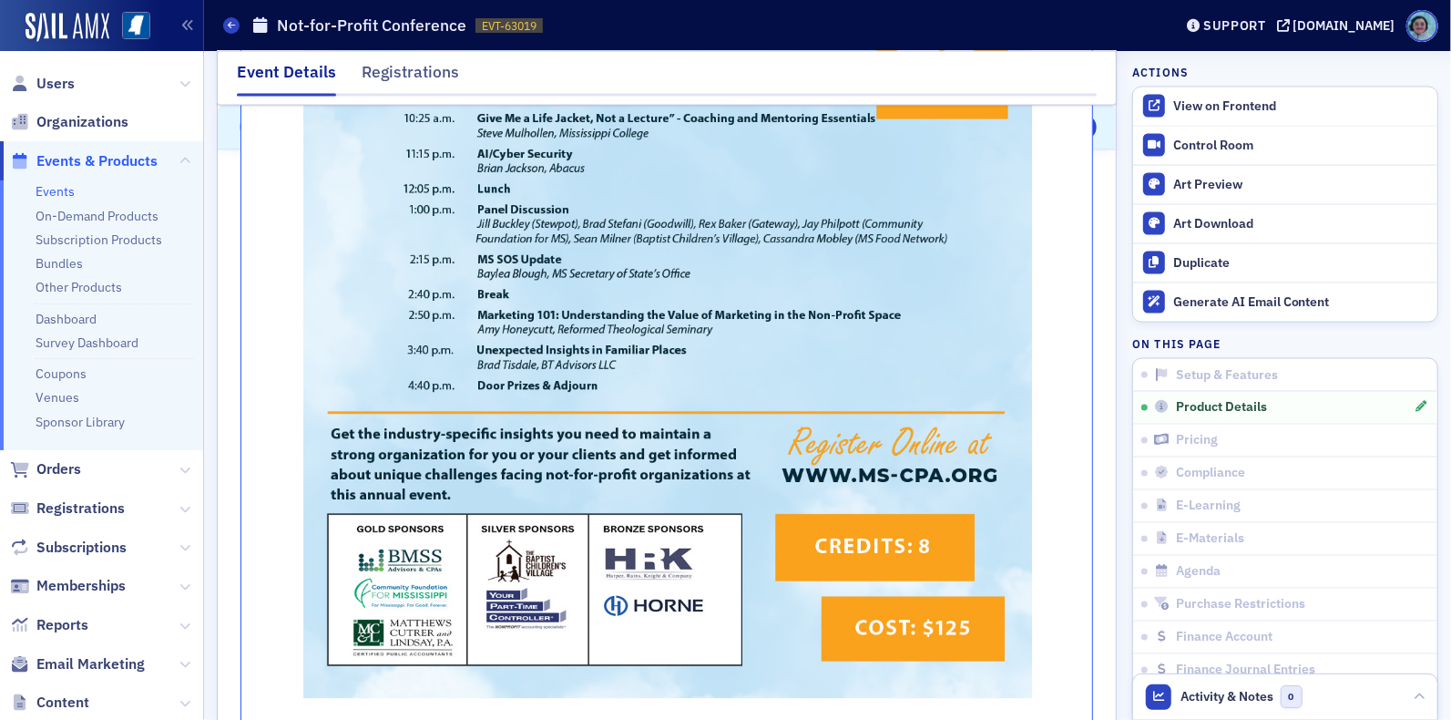
click at [448, 649] on div "Get the industry-specific insights you need to maintain a strong organization f…" at bounding box center [667, 188] width 825 height 1228
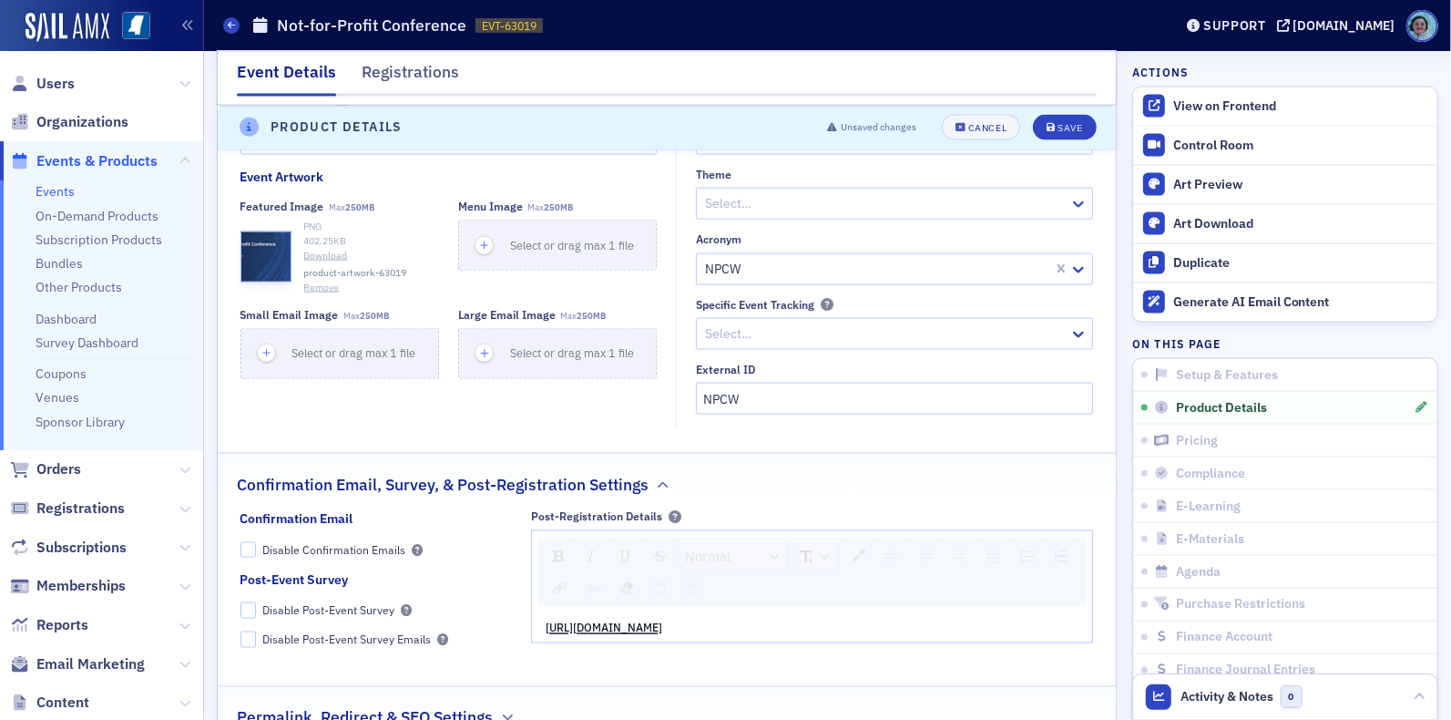
scroll to position [1481, 0]
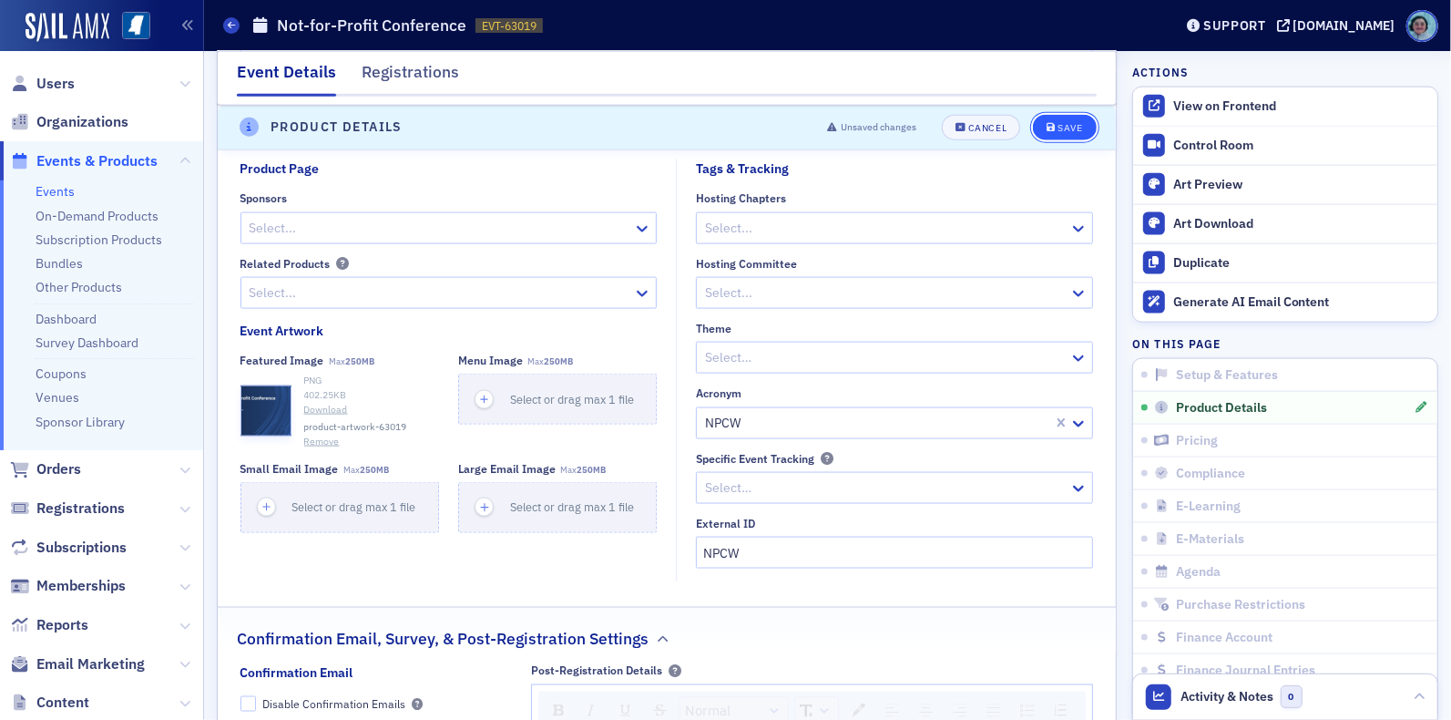
click at [1052, 119] on button "Save" at bounding box center [1064, 128] width 63 height 26
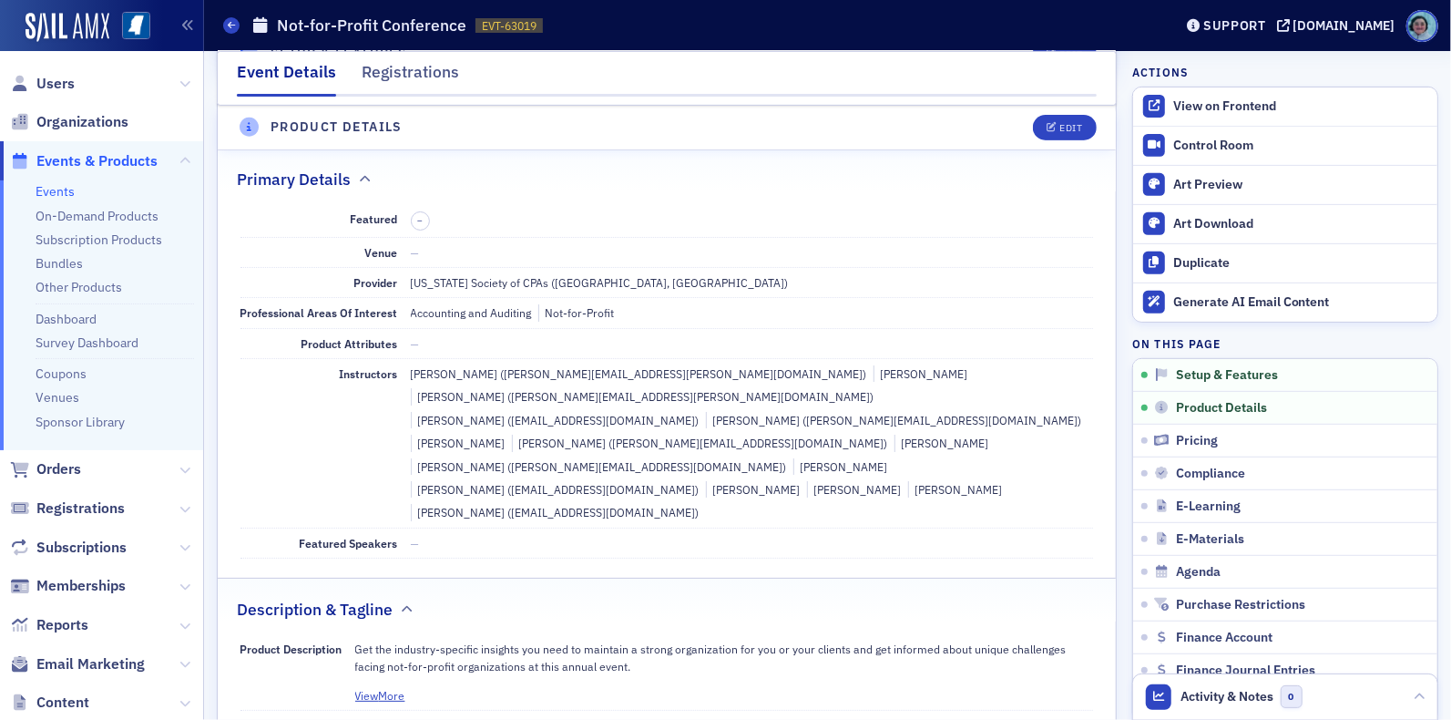
scroll to position [438, 0]
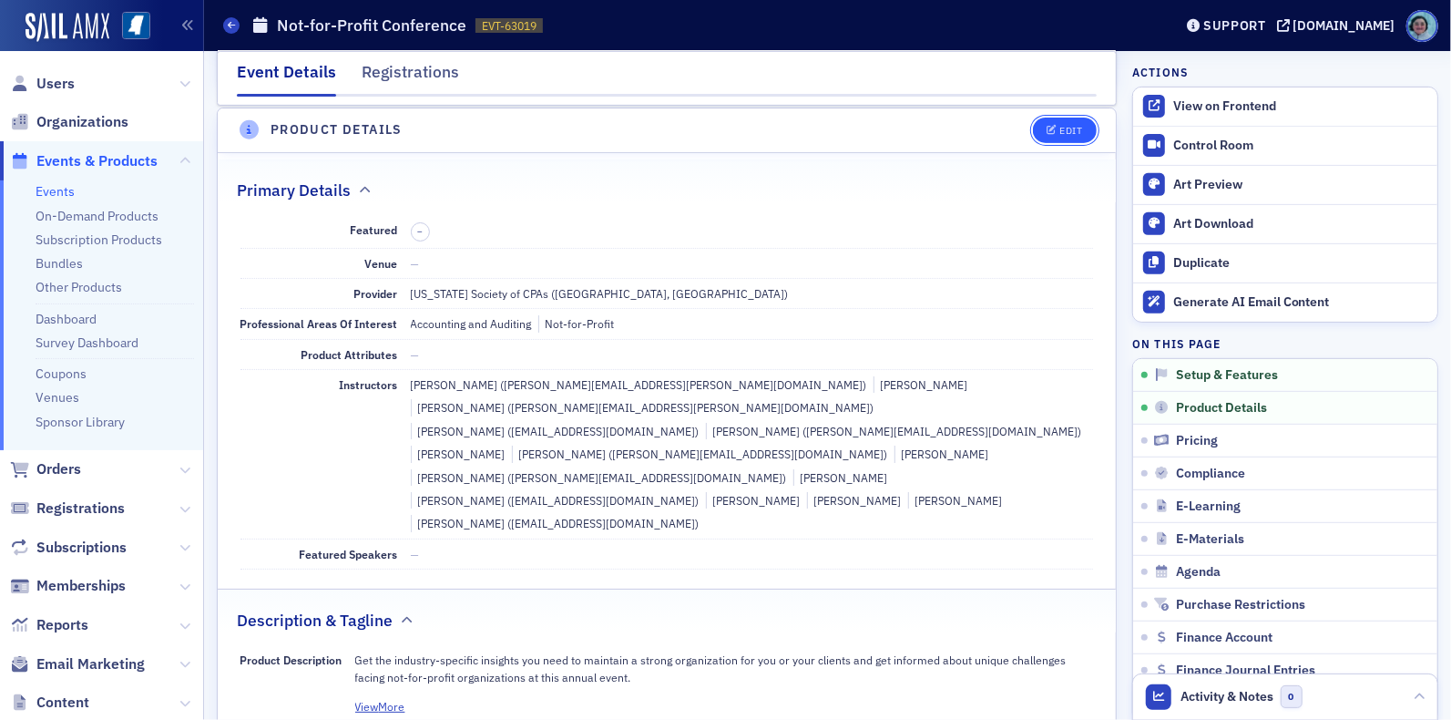
click at [1059, 135] on button "Edit" at bounding box center [1064, 131] width 63 height 26
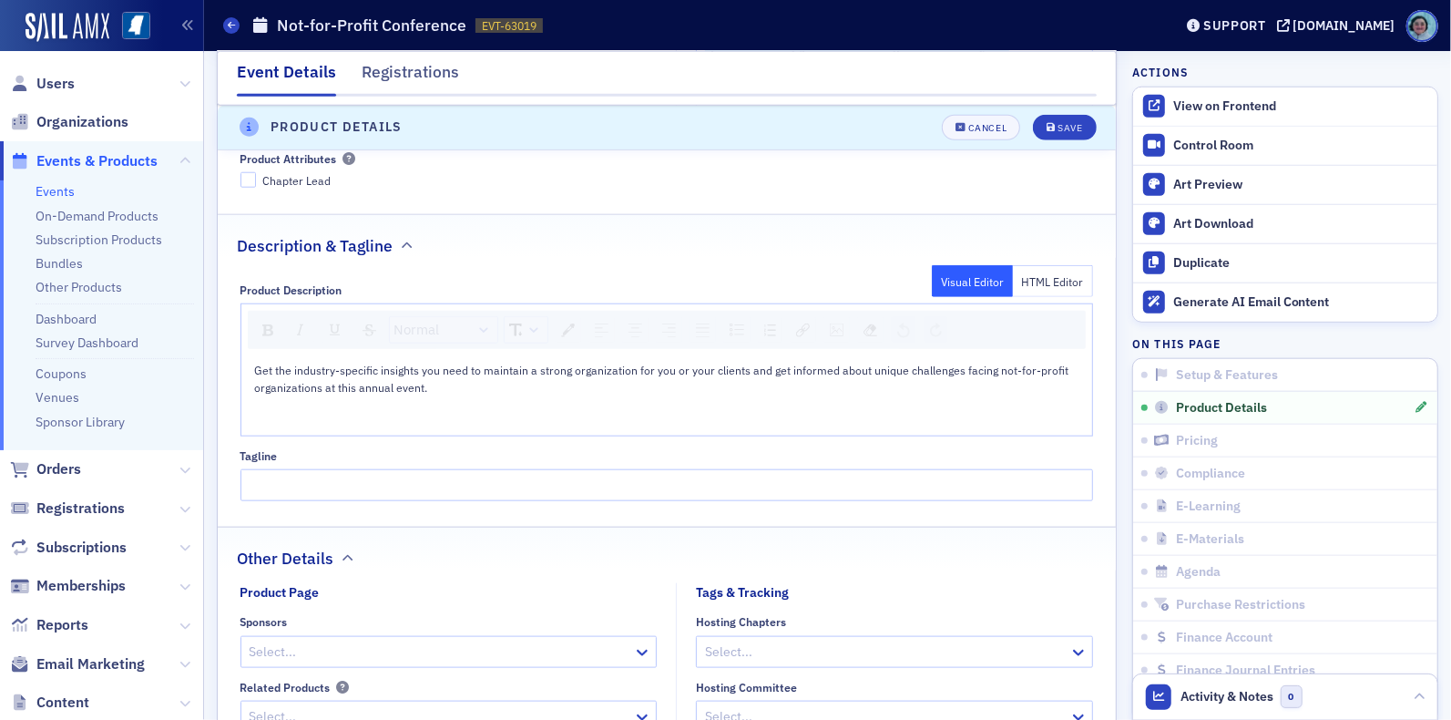
scroll to position [1076, 0]
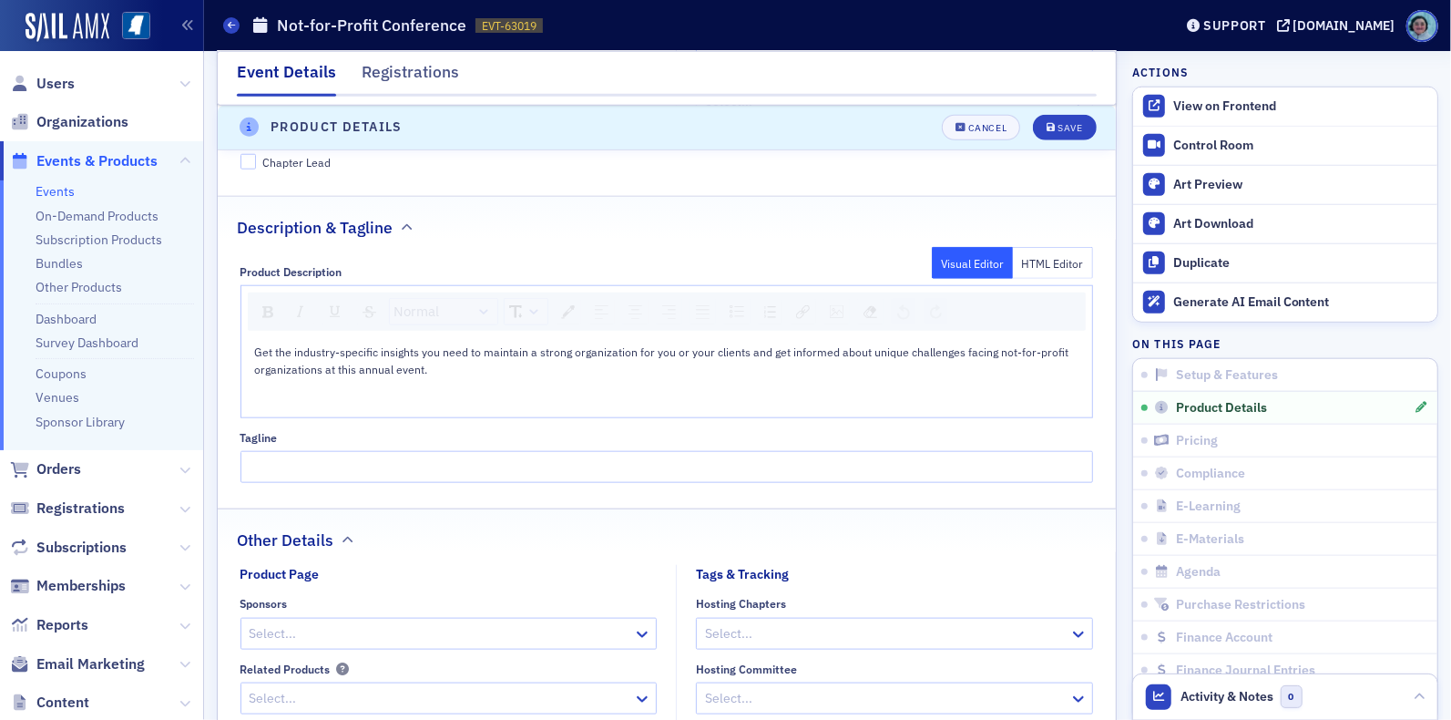
click at [356, 394] on div "rdw-editor" at bounding box center [667, 402] width 825 height 16
click at [843, 299] on div "rdw-image-control" at bounding box center [837, 312] width 26 height 26
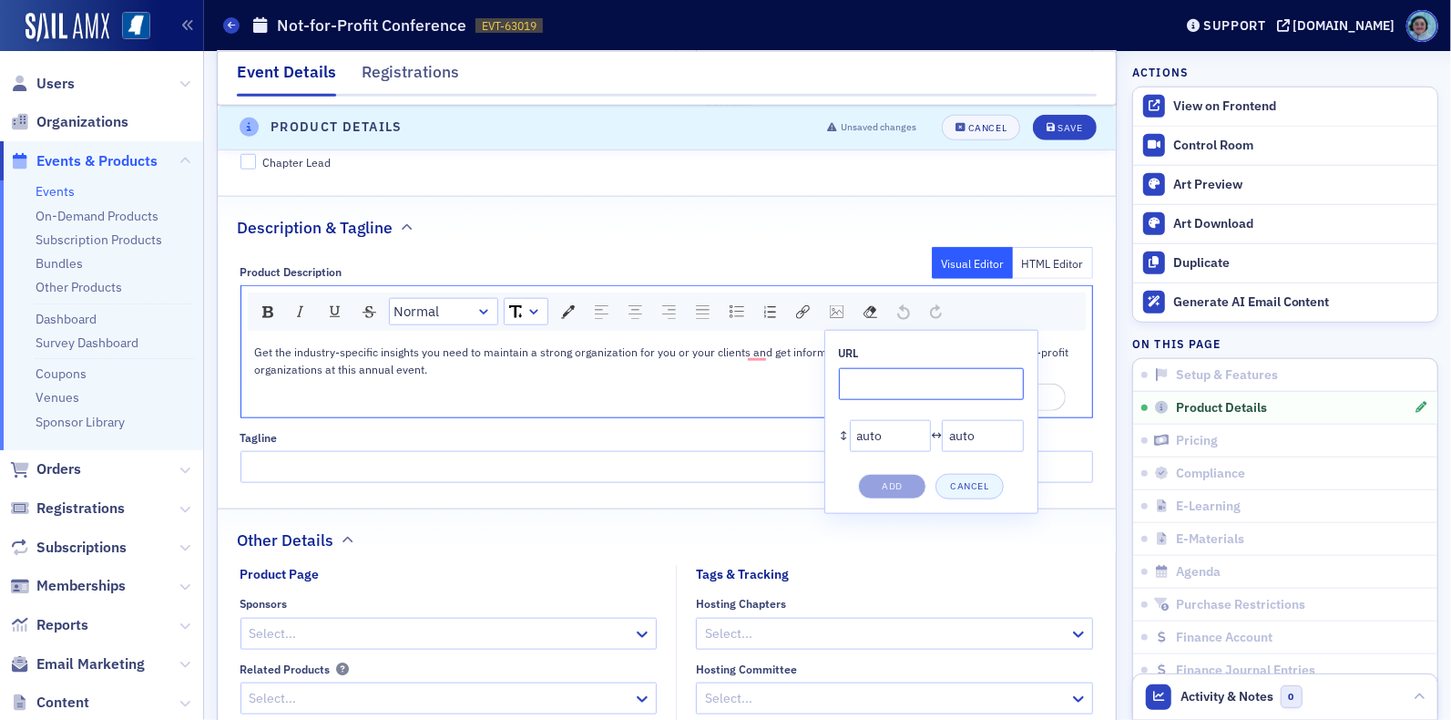
click at [875, 368] on input "rdw-image-control" at bounding box center [931, 384] width 185 height 32
paste input "[URL][DOMAIN_NAME]"
type input "[URL][DOMAIN_NAME]"
click at [895, 474] on button "Add" at bounding box center [892, 487] width 68 height 26
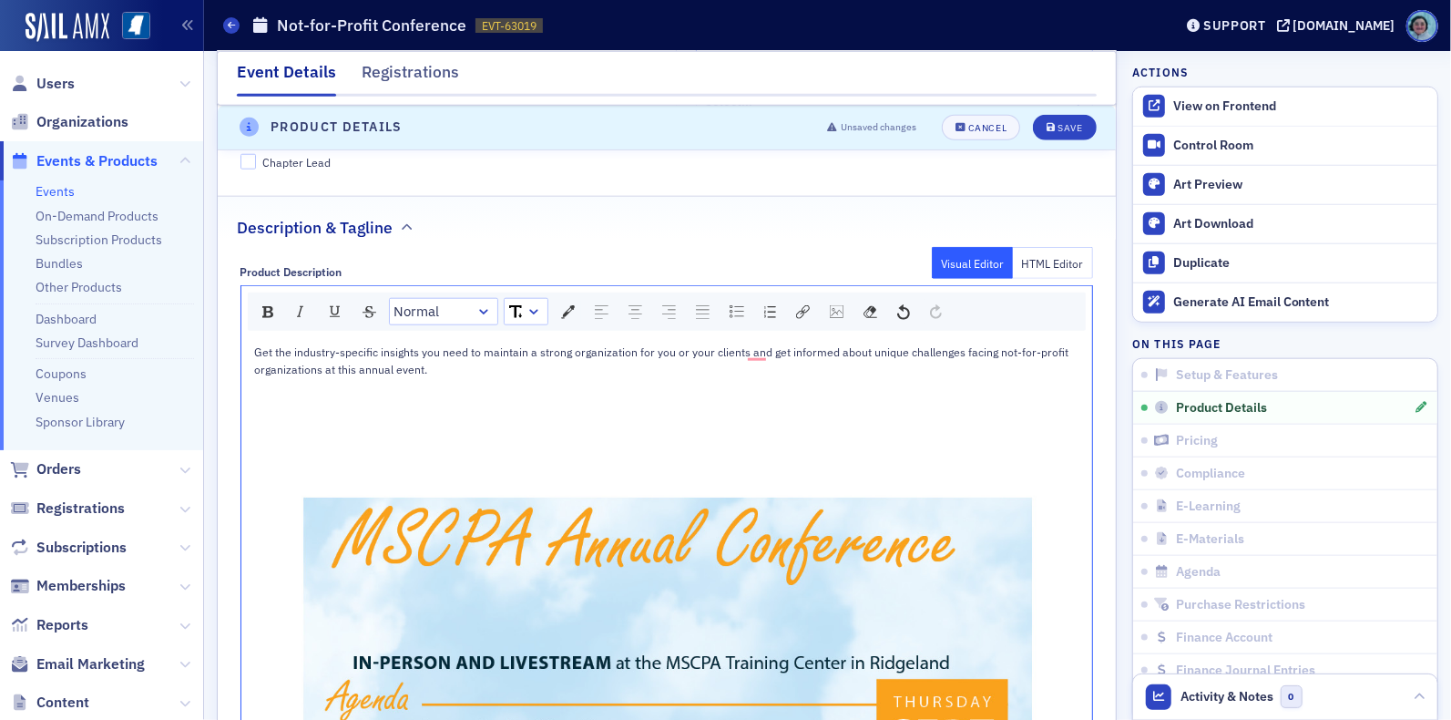
click at [783, 394] on div "To enrich screen reader interactions, please activate Accessibility in Grammarl…" at bounding box center [667, 402] width 825 height 16
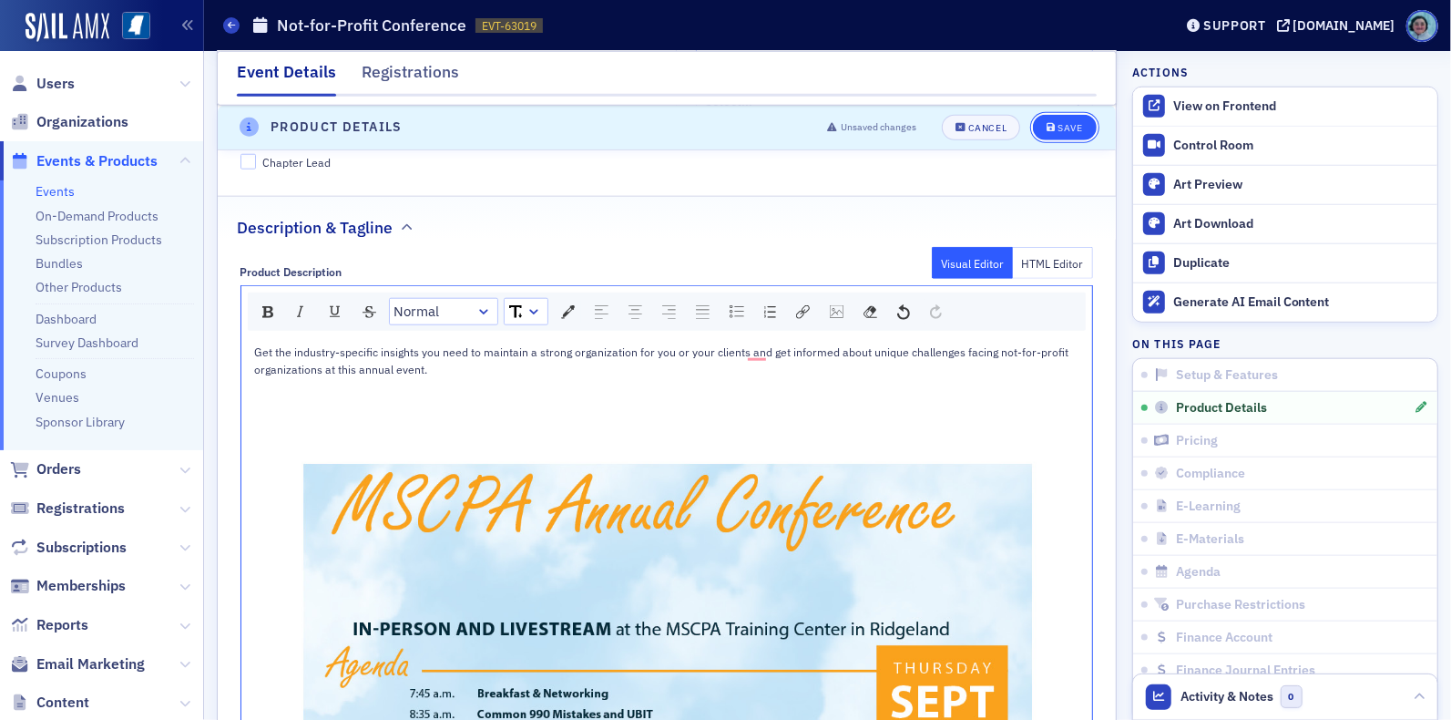
click at [1075, 116] on button "Save" at bounding box center [1064, 128] width 63 height 26
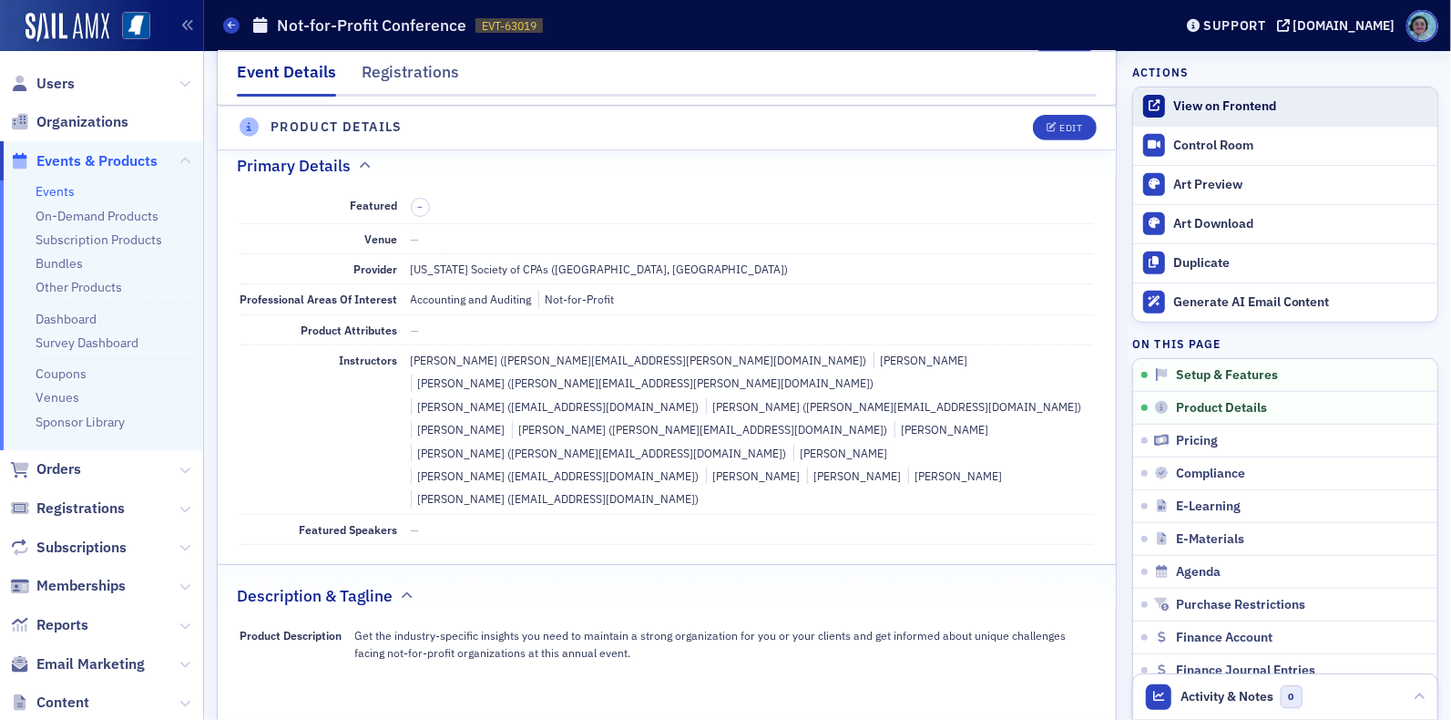
scroll to position [438, 0]
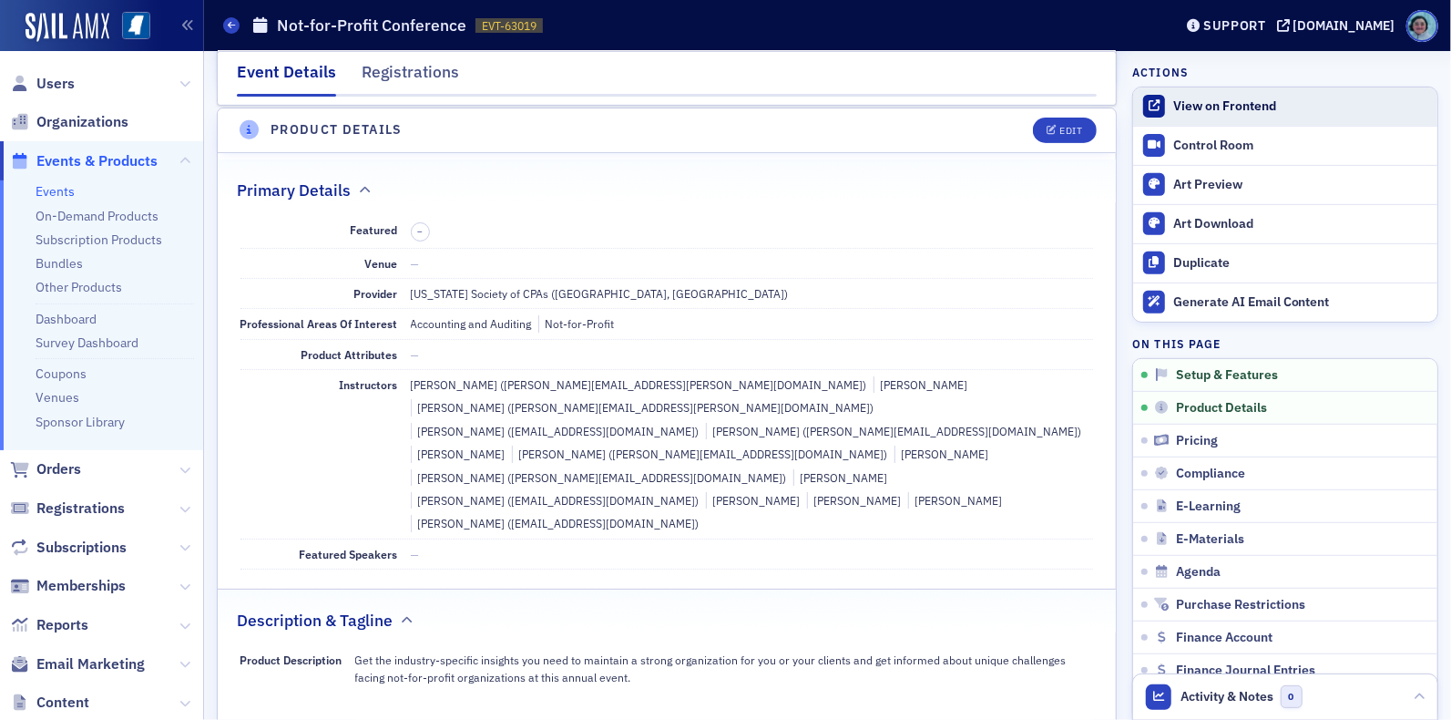
click at [1243, 95] on link "View on Frontend" at bounding box center [1285, 106] width 304 height 38
click at [1033, 133] on button "Edit" at bounding box center [1064, 131] width 63 height 26
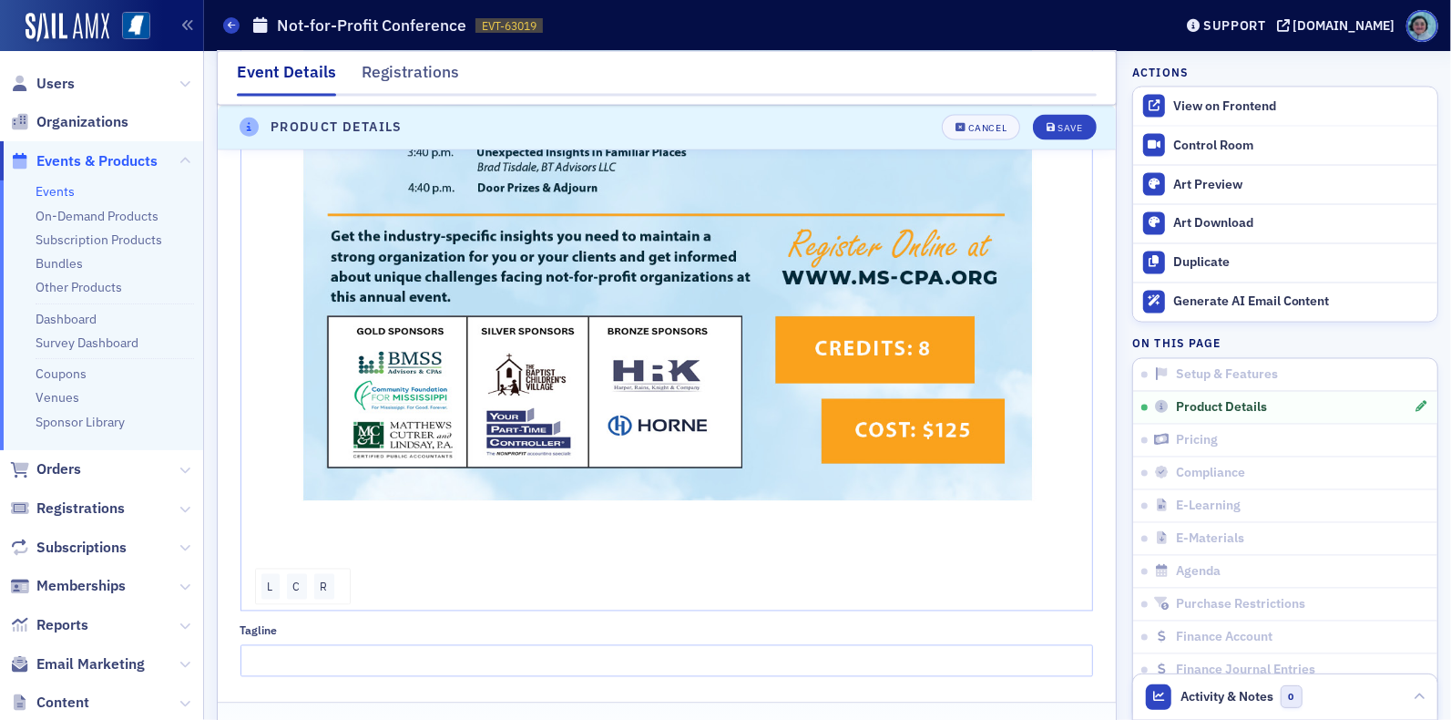
scroll to position [1987, 0]
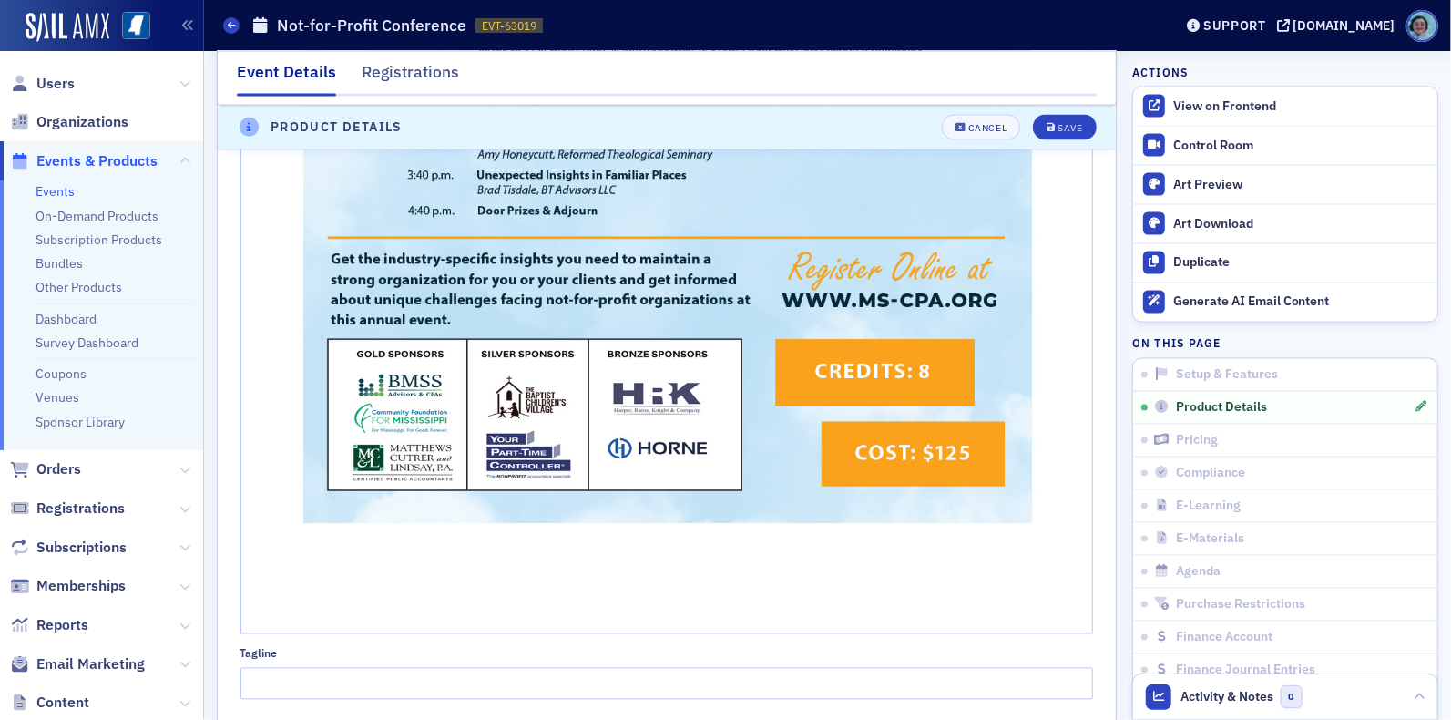
click at [455, 610] on div "rdw-editor" at bounding box center [667, 618] width 825 height 16
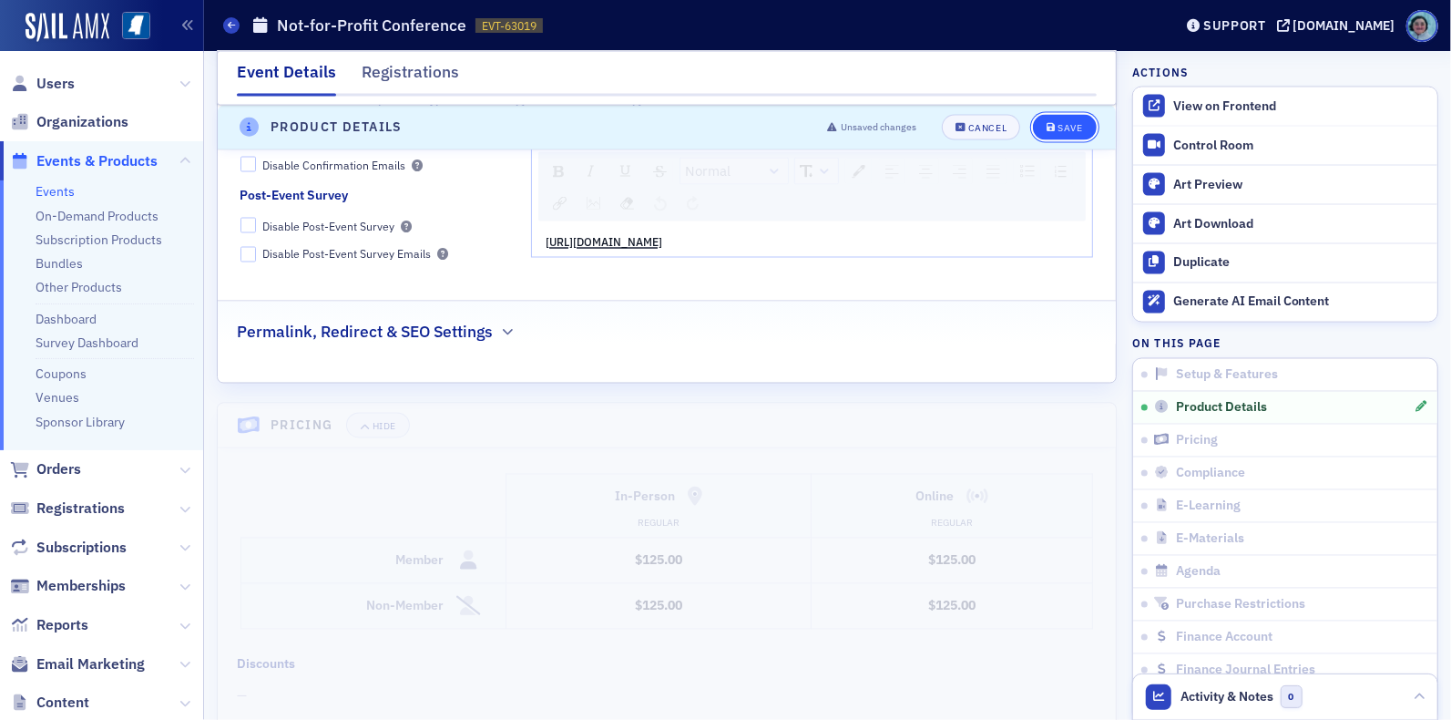
click at [1056, 137] on button "Save" at bounding box center [1064, 128] width 63 height 26
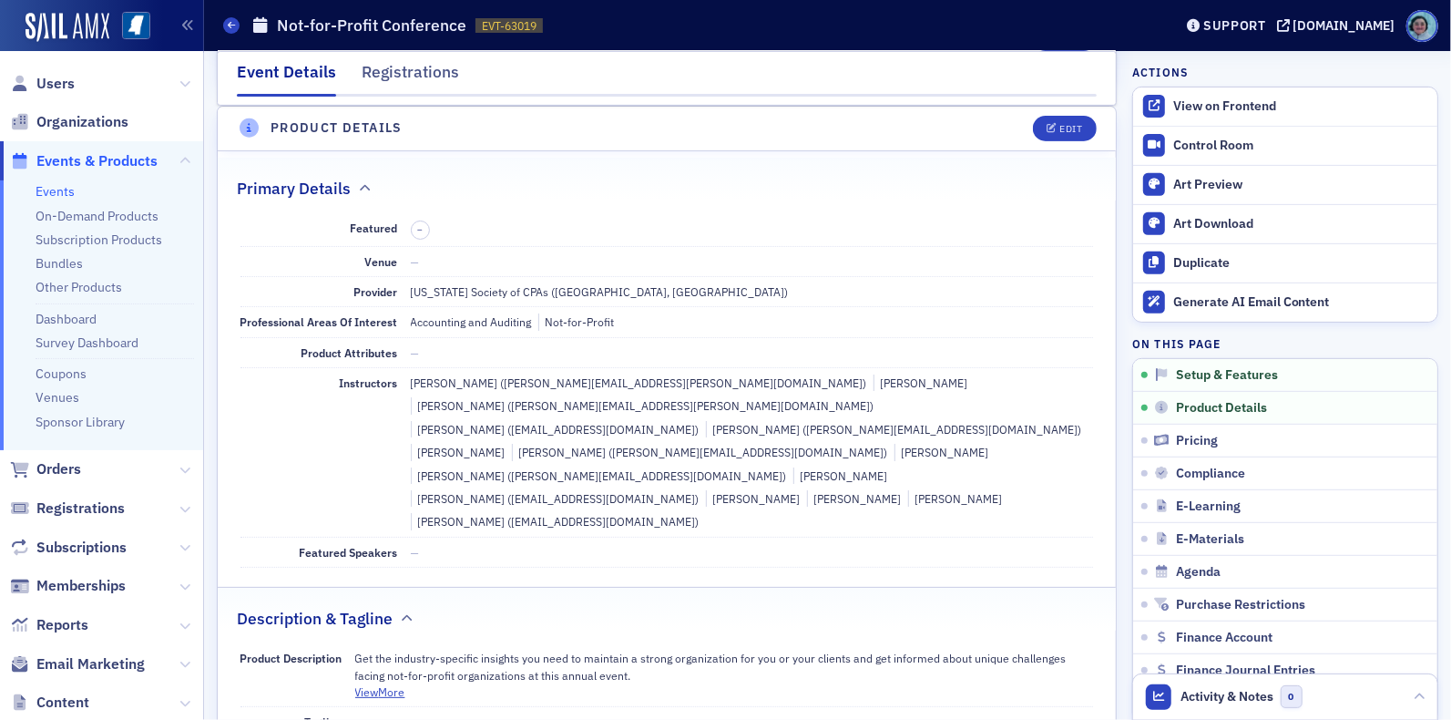
scroll to position [438, 0]
click at [1064, 118] on button "Edit" at bounding box center [1064, 131] width 63 height 26
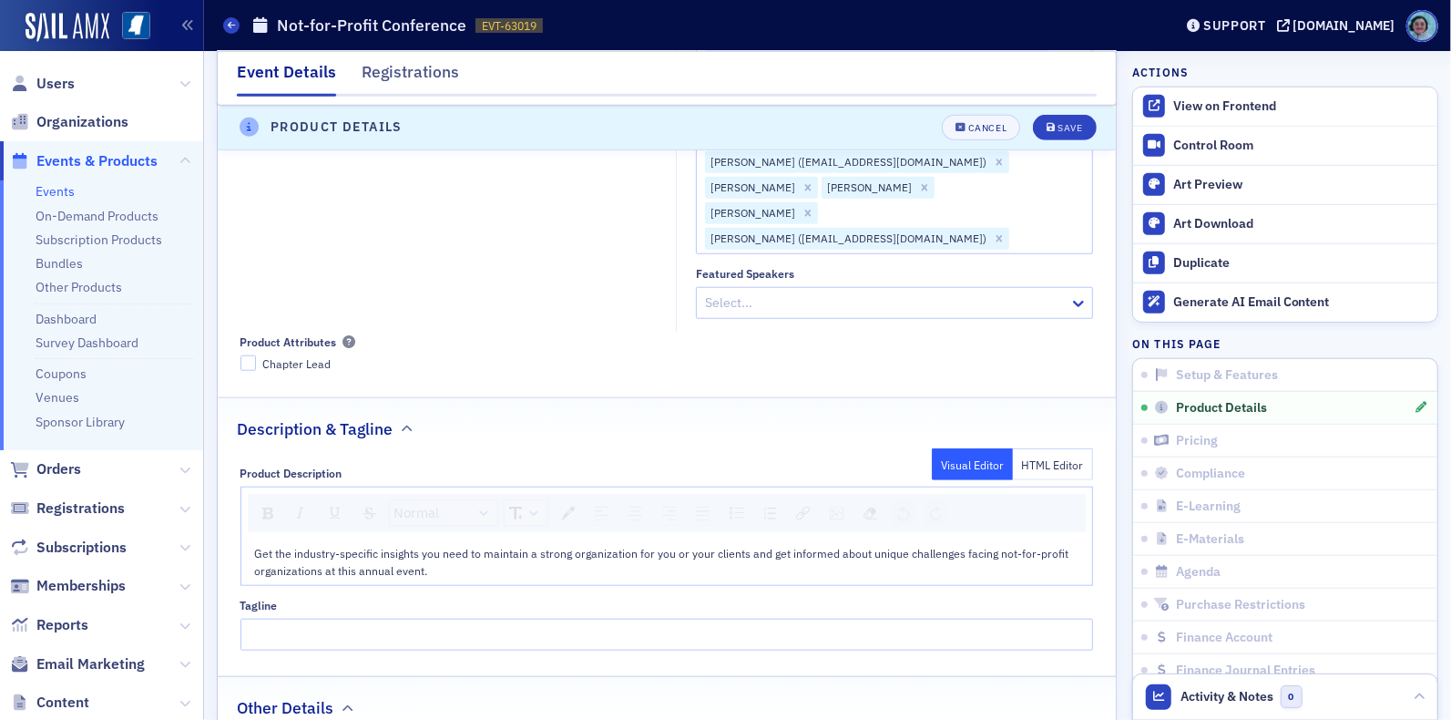
scroll to position [894, 0]
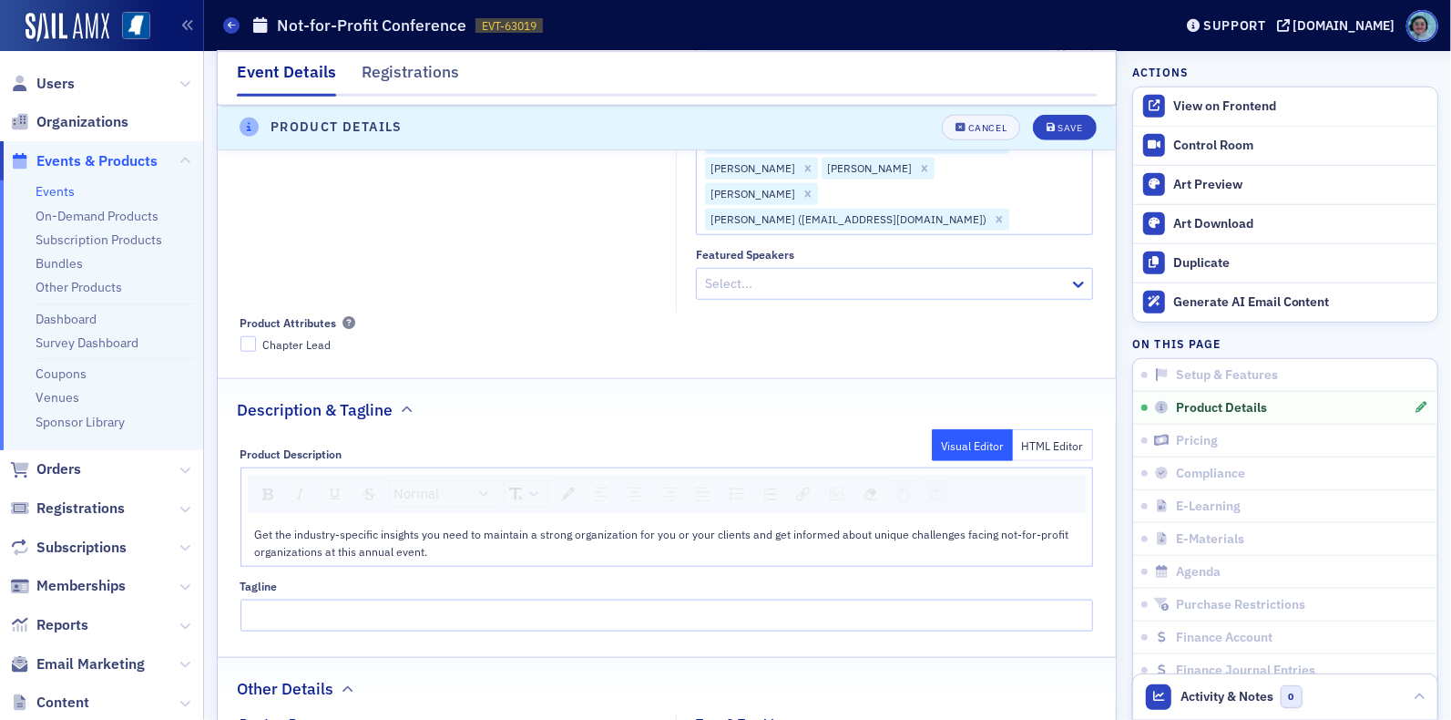
click at [434, 526] on div "Get the industry-specific insights you need to maintain a strong organization f…" at bounding box center [667, 543] width 825 height 34
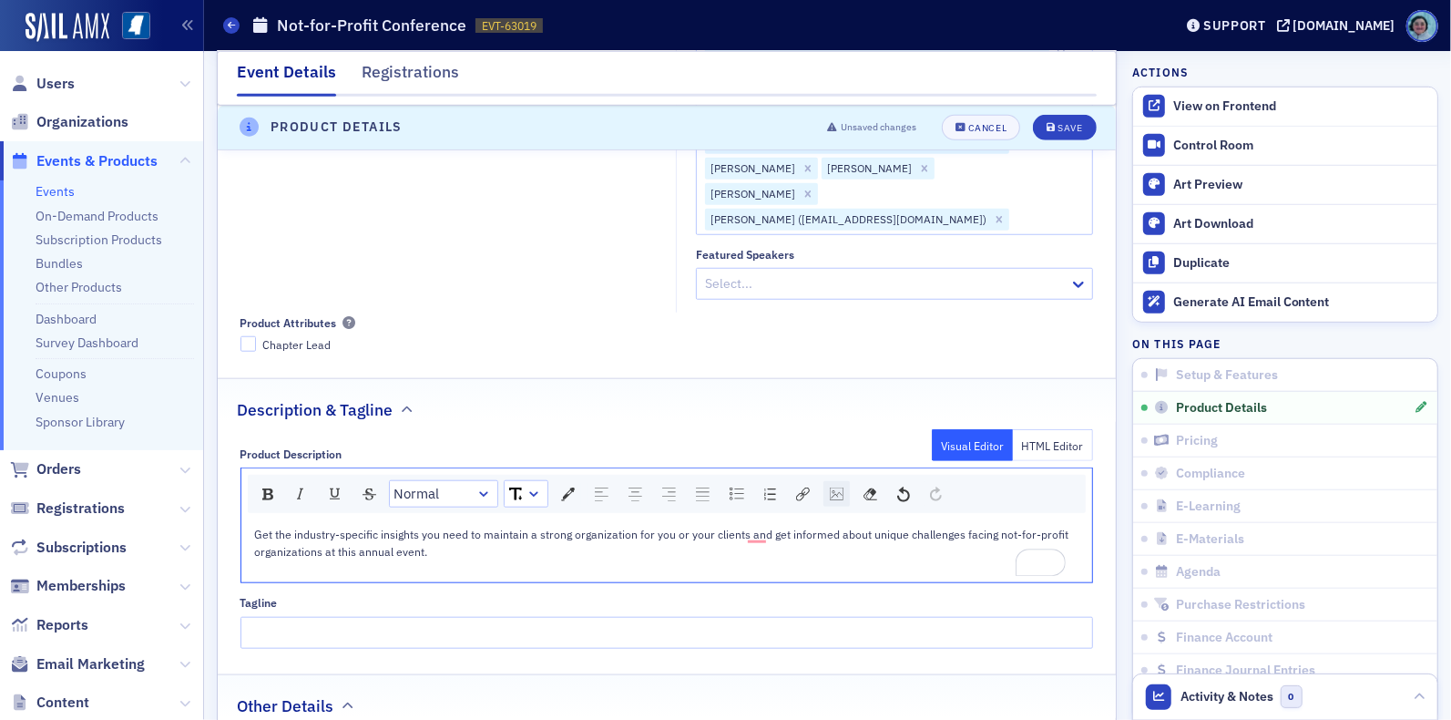
click at [845, 481] on div "rdw-image-control" at bounding box center [837, 494] width 26 height 26
click at [954, 550] on input "rdw-image-control" at bounding box center [931, 566] width 185 height 32
paste input "https://cdn.sailamx.com/12/cms_uploads/d89c0c700fc0f0824a075d9027473cbf/agenda.…"
type input "https://cdn.sailamx.com/12/cms_uploads/d89c0c700fc0f0824a075d9027473cbf/agenda.…"
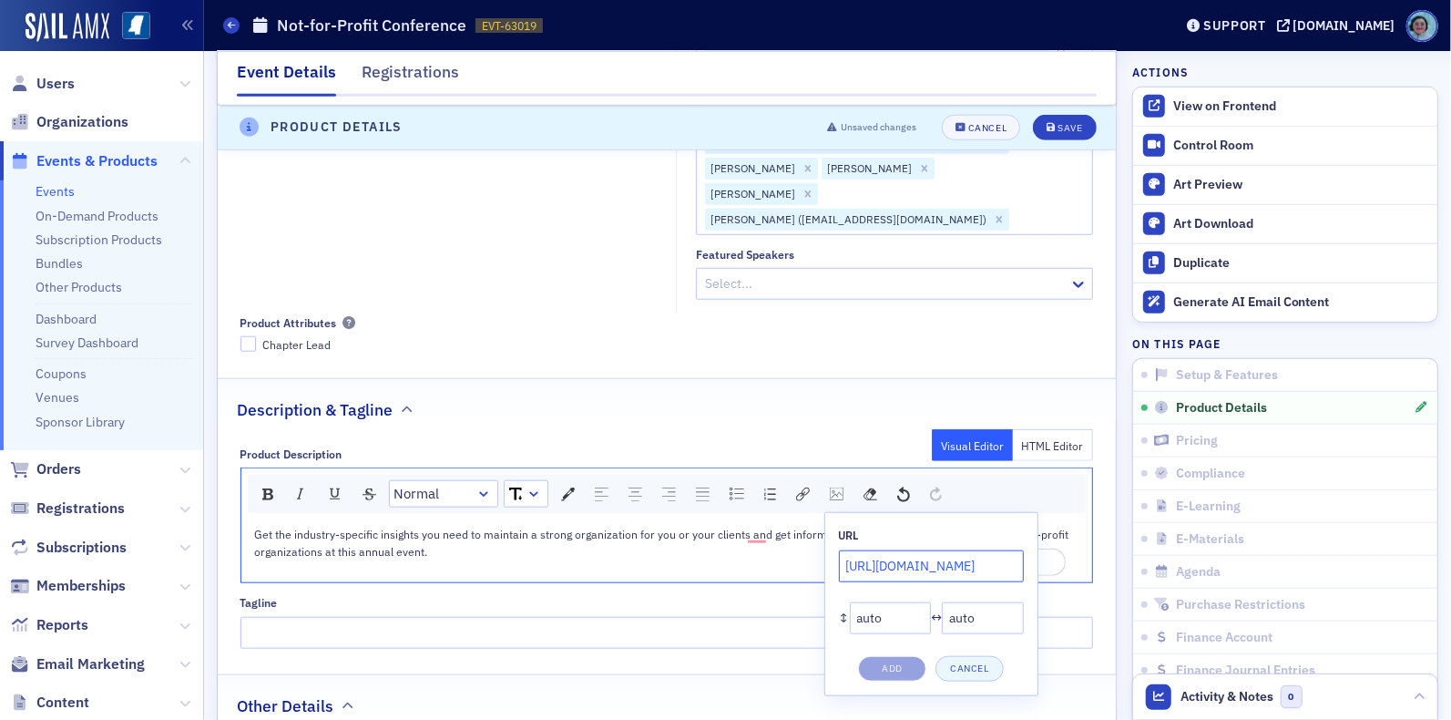
scroll to position [0, 366]
click at [900, 656] on button "Add" at bounding box center [892, 669] width 68 height 26
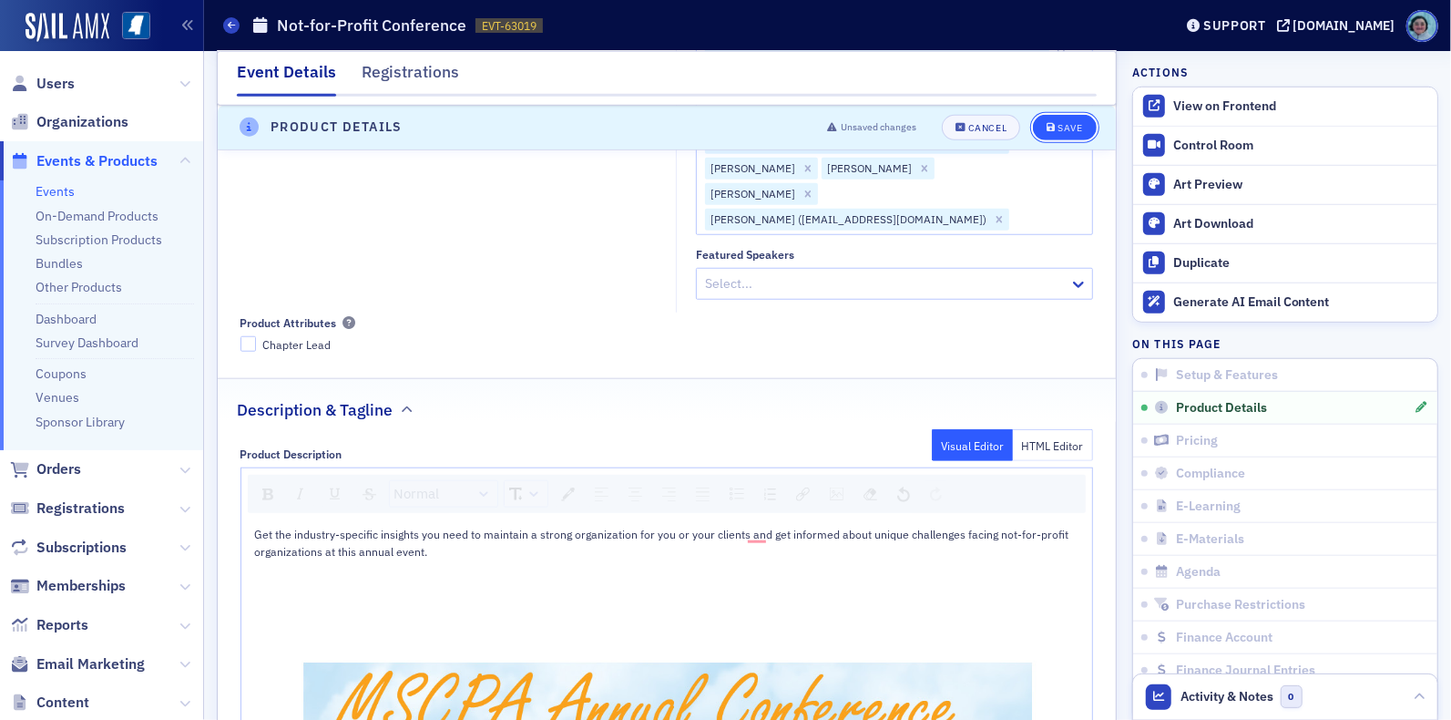
click at [1068, 118] on button "Save" at bounding box center [1064, 128] width 63 height 26
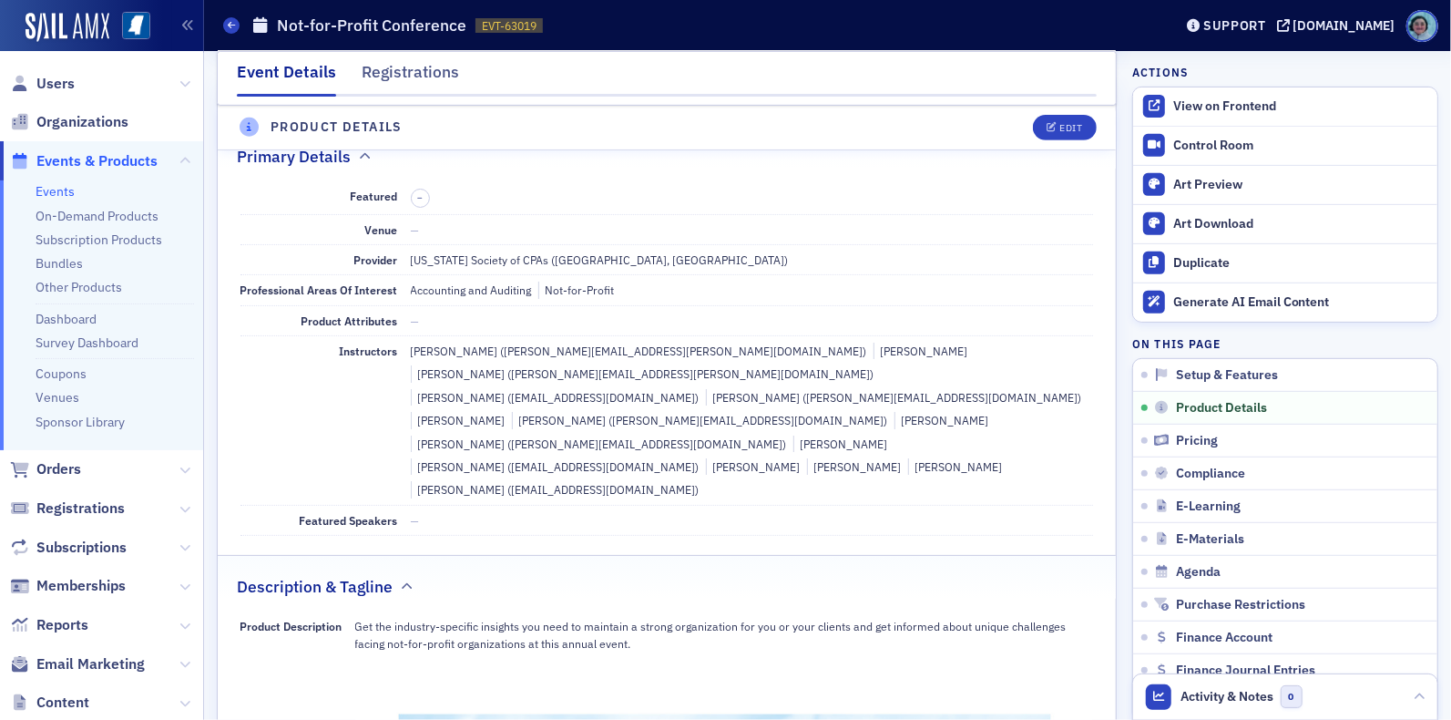
scroll to position [438, 0]
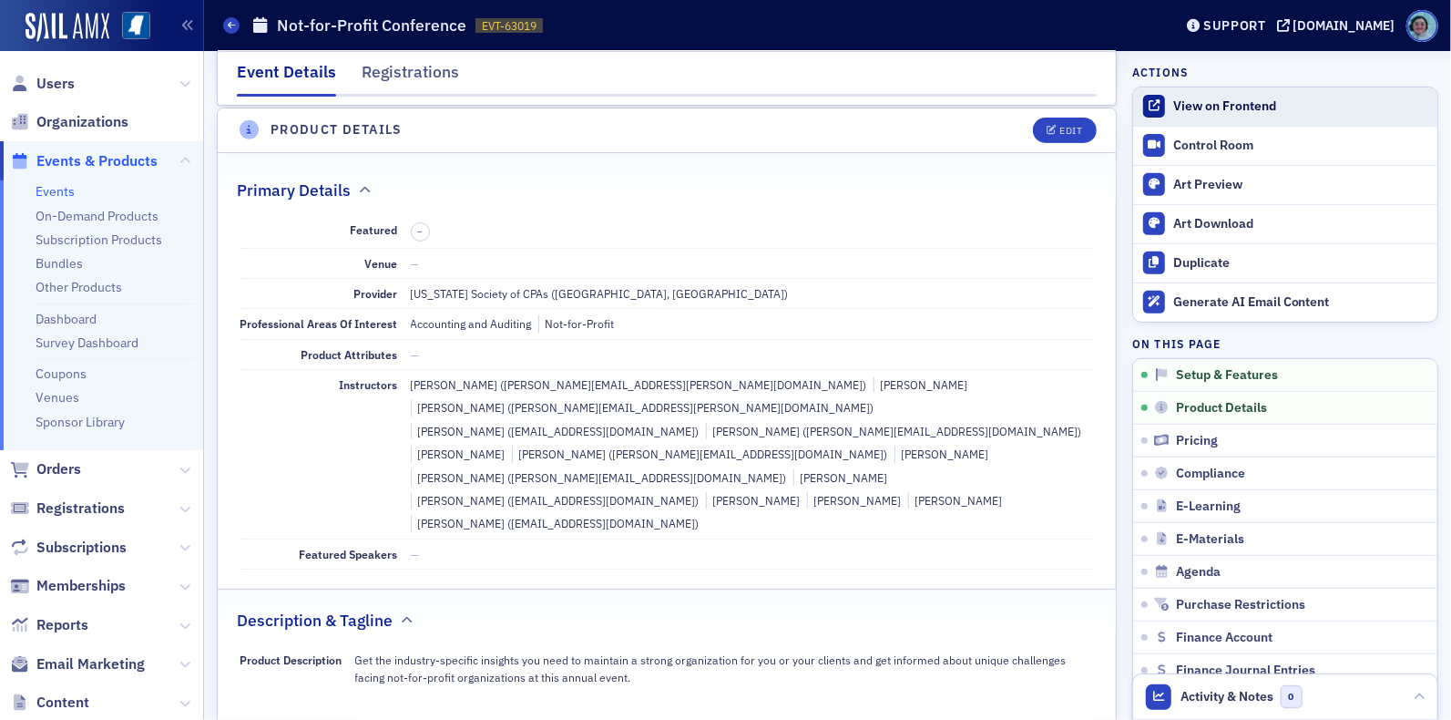
click at [1192, 116] on link "View on Frontend" at bounding box center [1285, 106] width 304 height 38
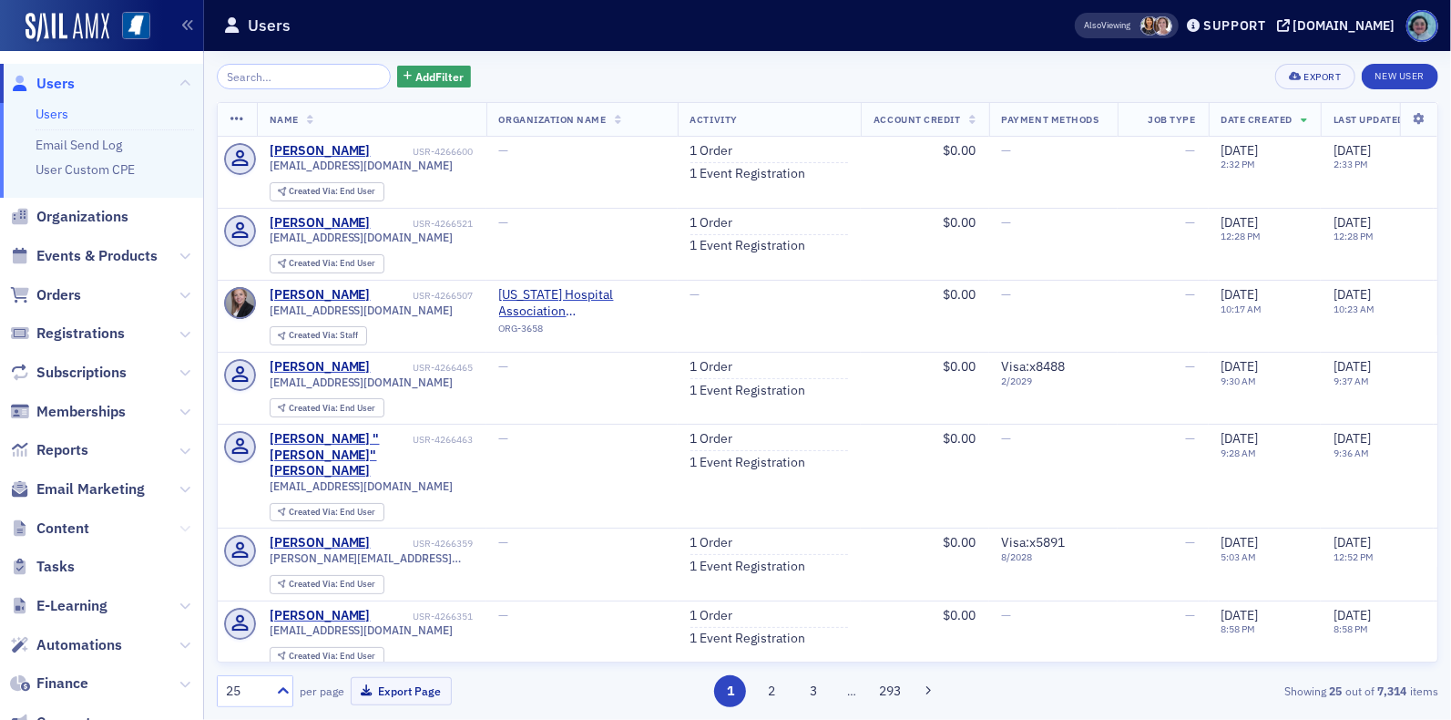
click at [179, 527] on icon at bounding box center [184, 528] width 11 height 11
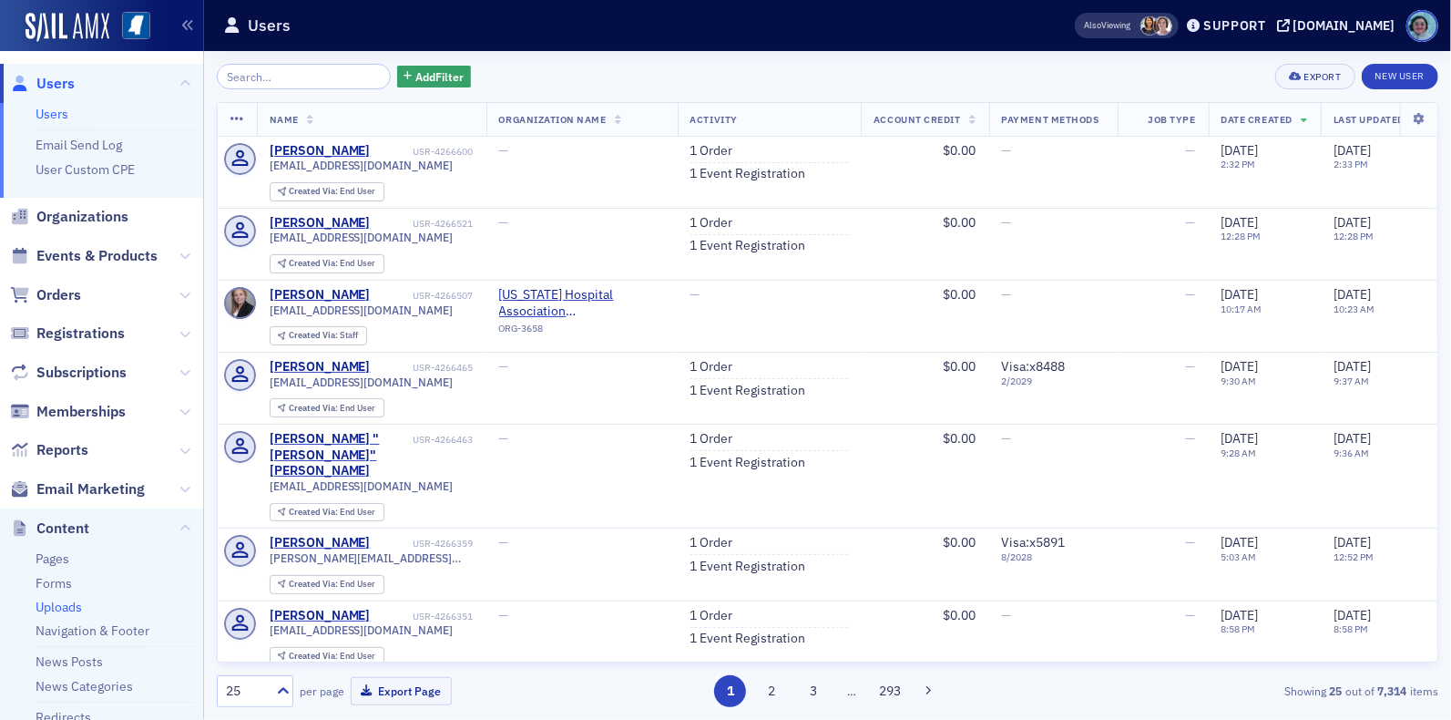
click at [72, 612] on link "Uploads" at bounding box center [59, 607] width 46 height 16
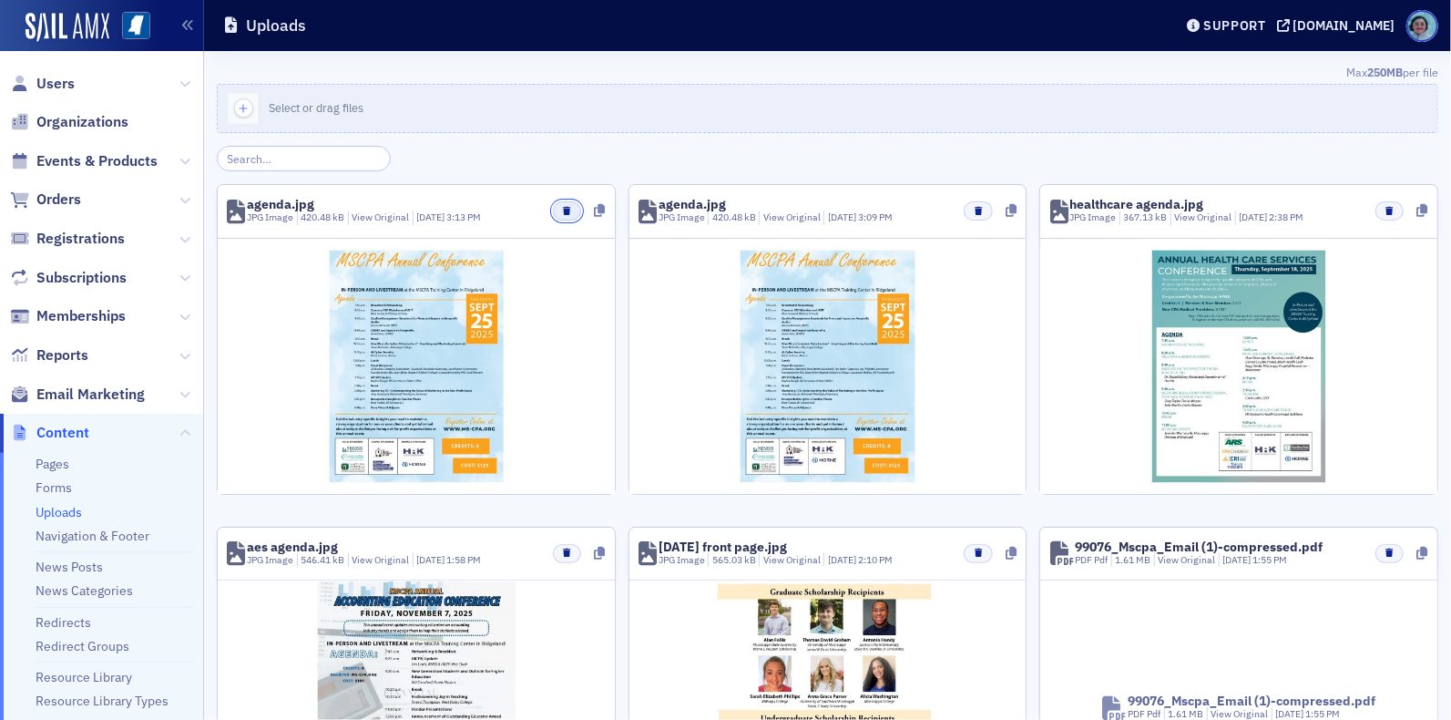
click at [563, 207] on icon "button" at bounding box center [566, 211] width 7 height 8
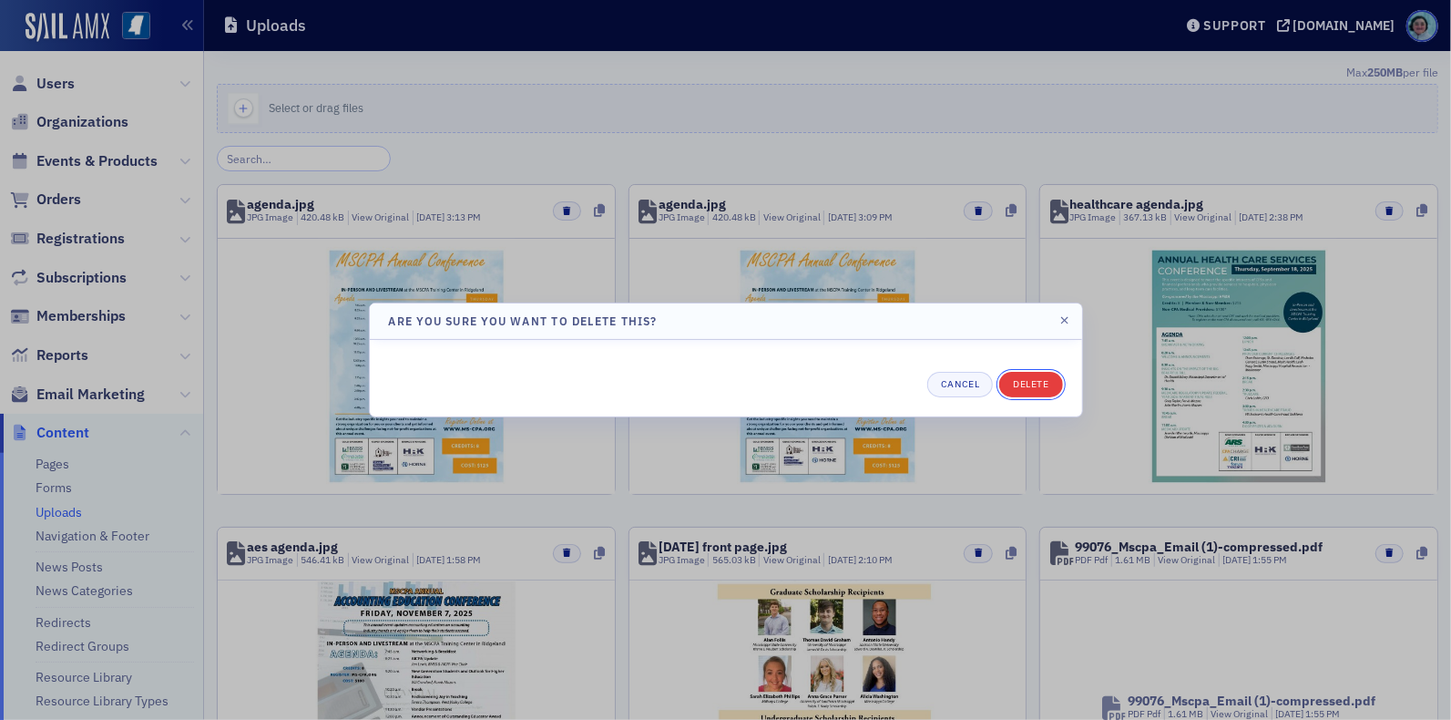
click at [1033, 383] on button "Delete" at bounding box center [1030, 385] width 63 height 26
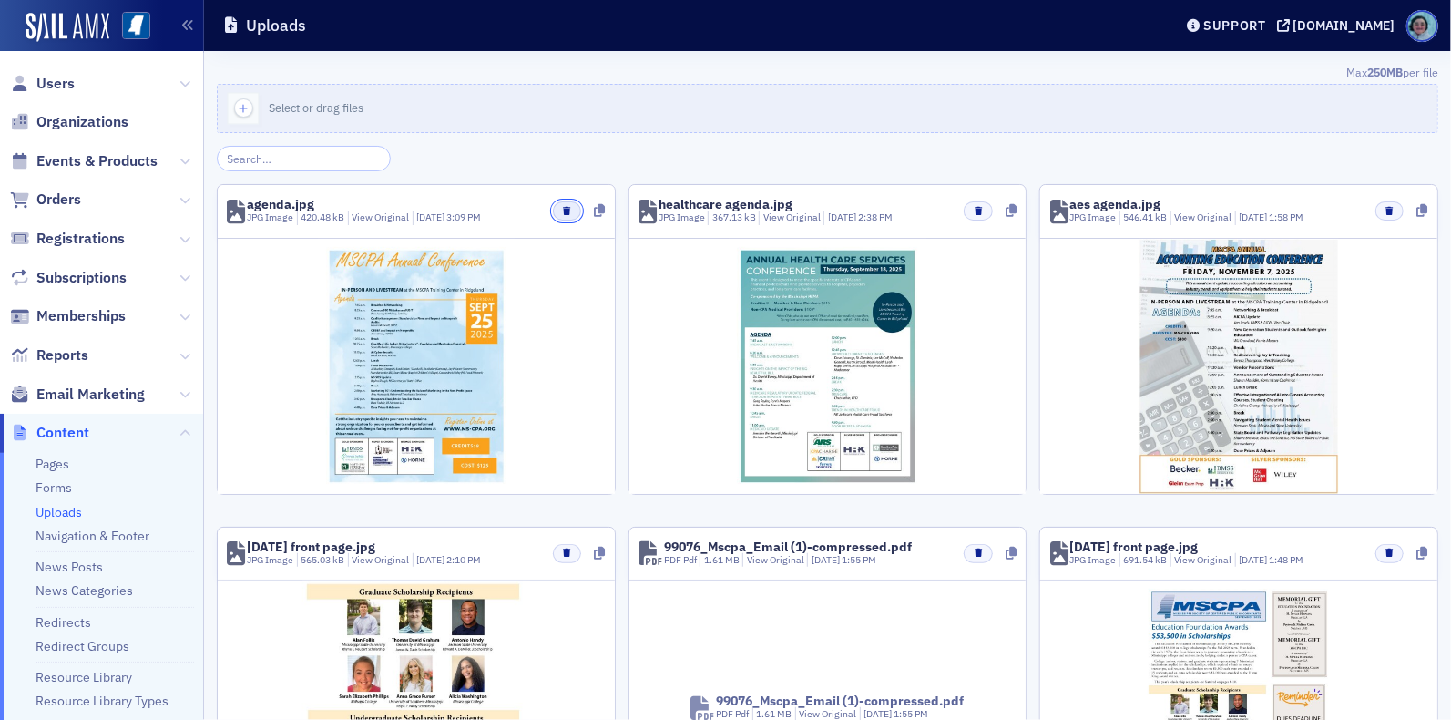
click at [557, 212] on button "button" at bounding box center [567, 210] width 28 height 19
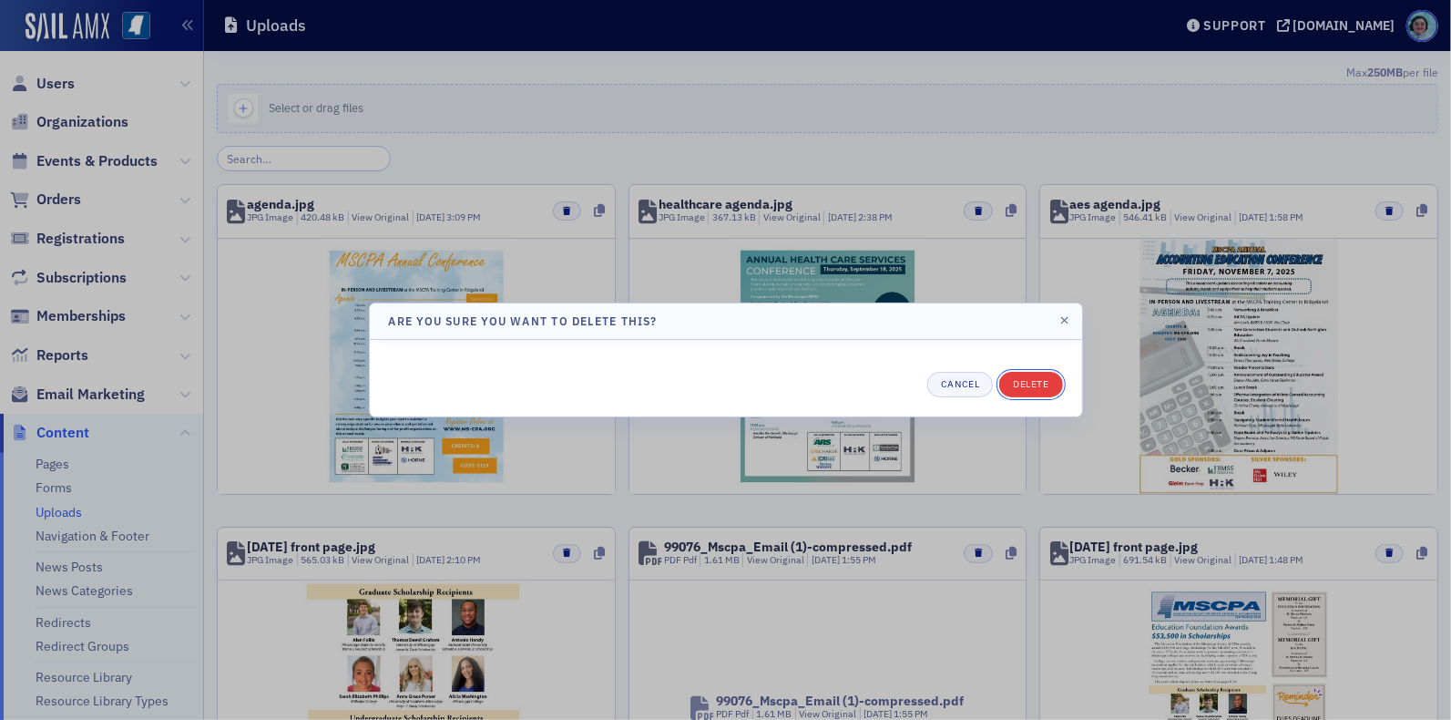
click at [1037, 378] on button "Delete" at bounding box center [1030, 385] width 63 height 26
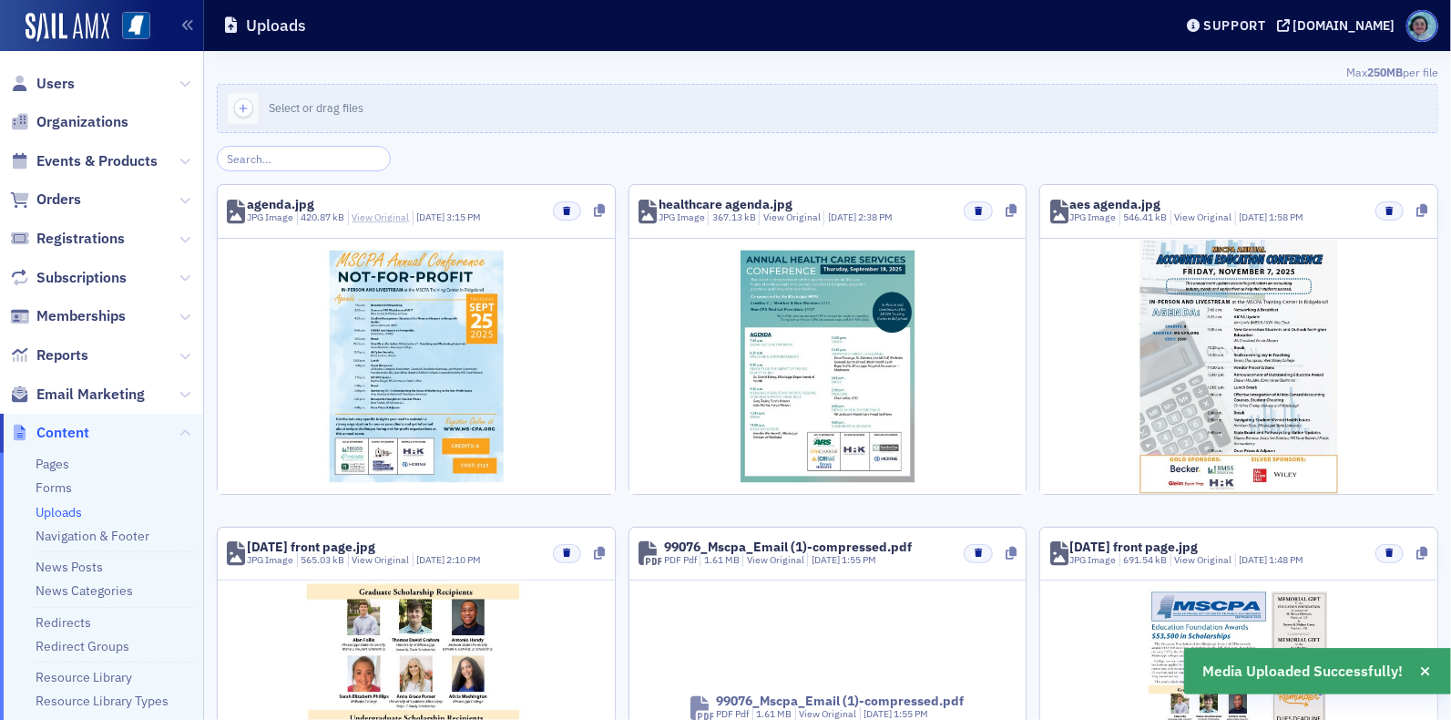
click at [404, 220] on link "View Original" at bounding box center [380, 216] width 57 height 13
